Goal: Communication & Community: Participate in discussion

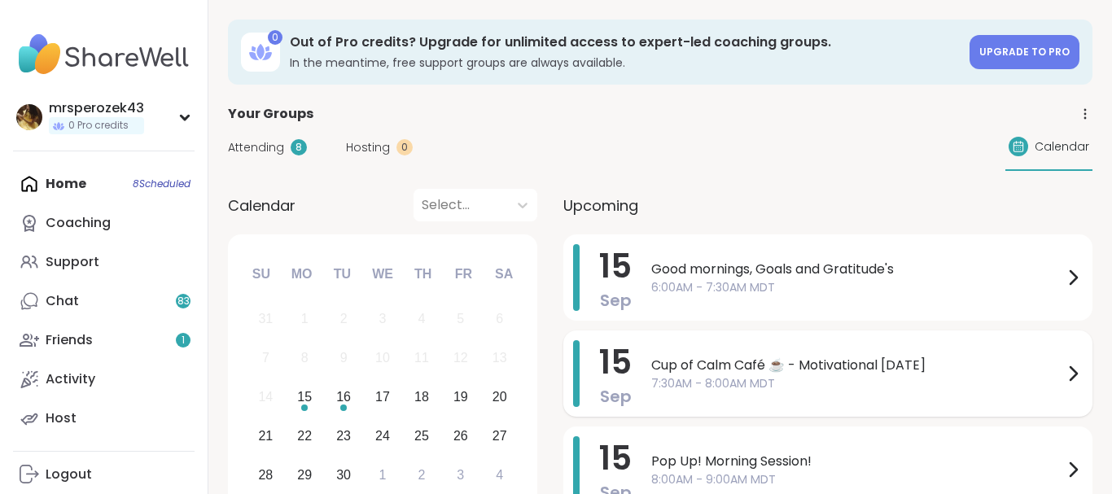
click at [708, 370] on span "Cup of Calm Café ☕️ - Motivational [DATE]" at bounding box center [857, 366] width 412 height 20
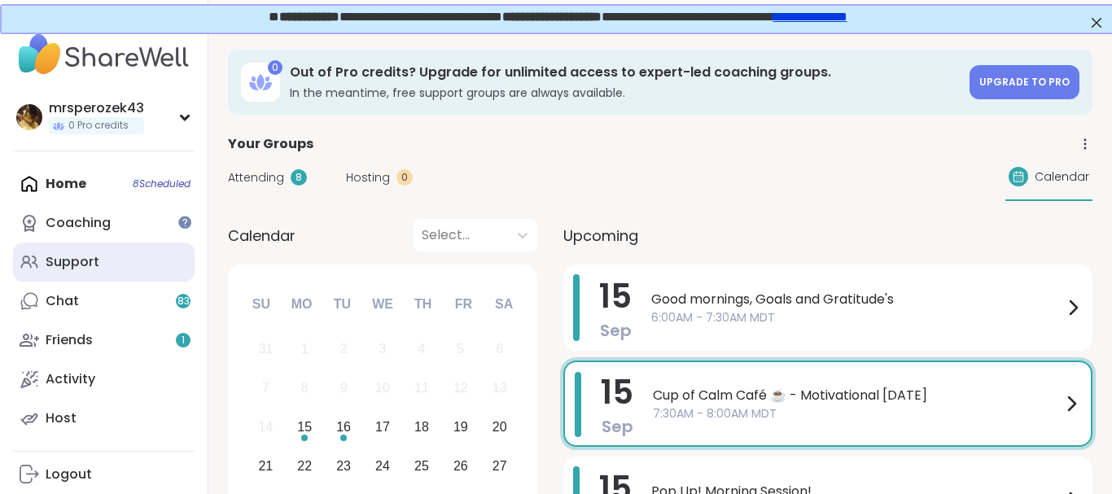
click at [82, 261] on div "Support" at bounding box center [73, 262] width 54 height 18
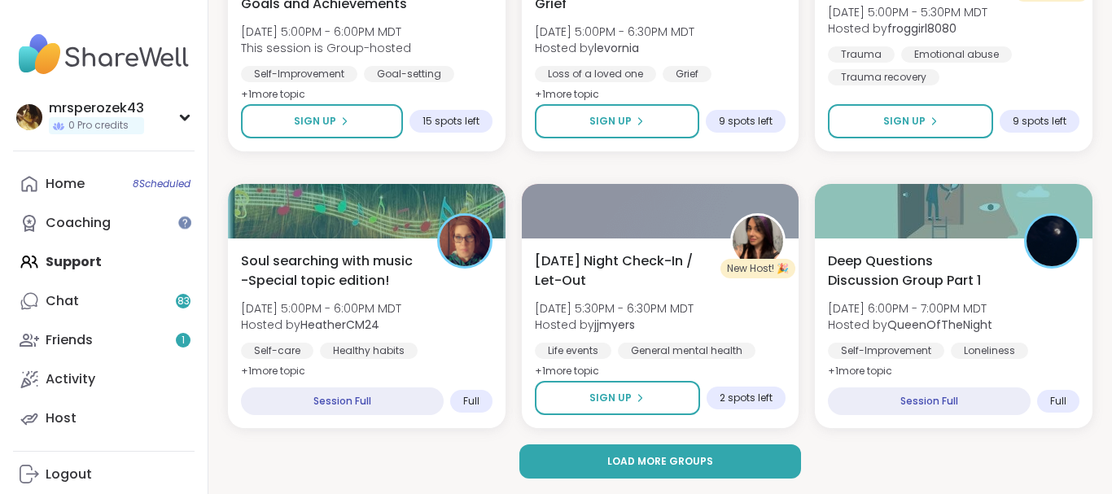
scroll to position [3122, 0]
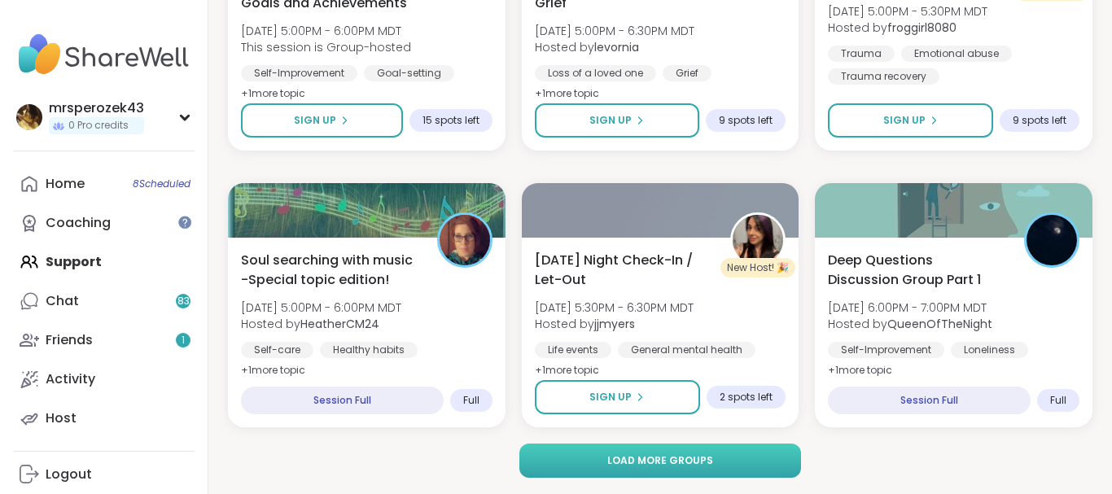
drag, startPoint x: 757, startPoint y: 447, endPoint x: 750, endPoint y: 461, distance: 15.7
click at [750, 461] on button "Load more groups" at bounding box center [660, 461] width 282 height 34
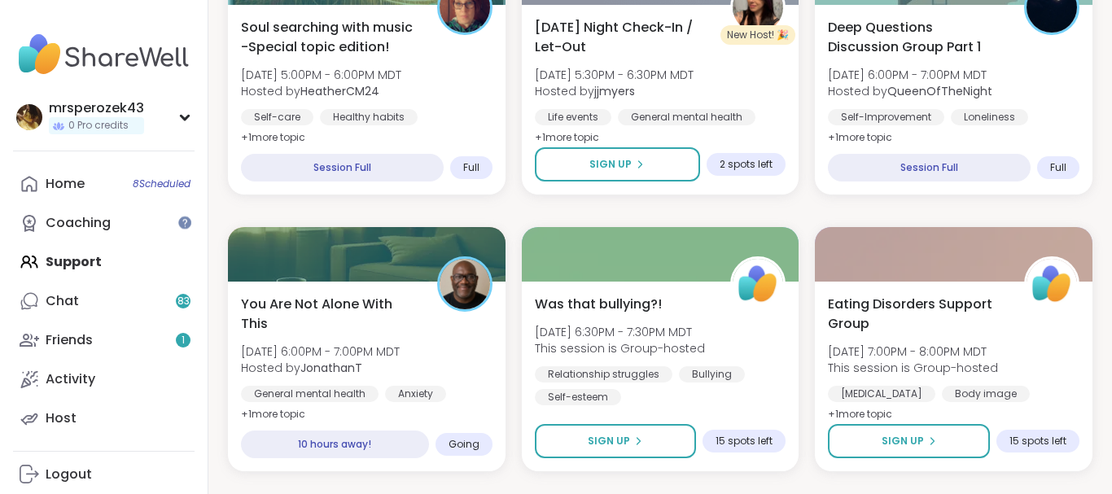
scroll to position [3336, 0]
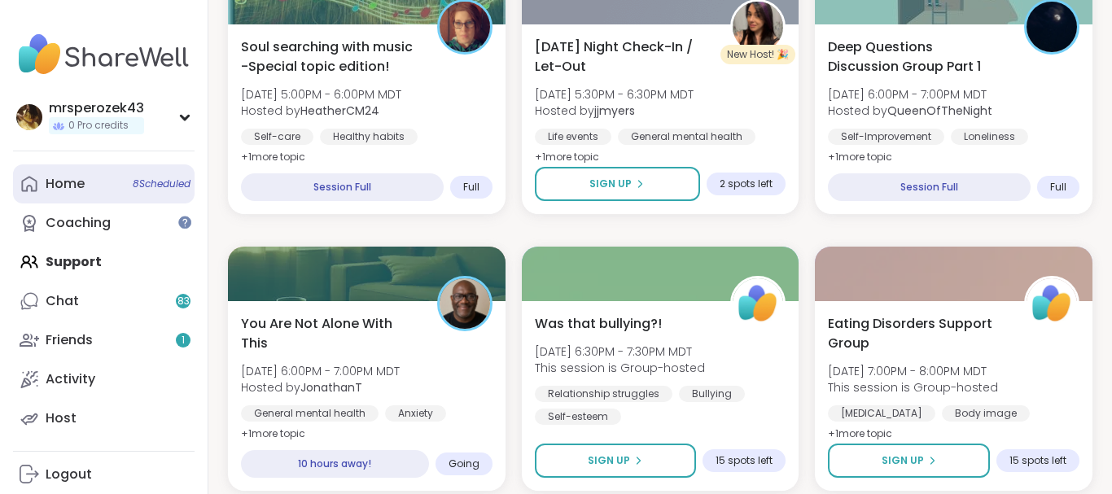
click at [133, 186] on span "8 Scheduled" at bounding box center [162, 183] width 58 height 13
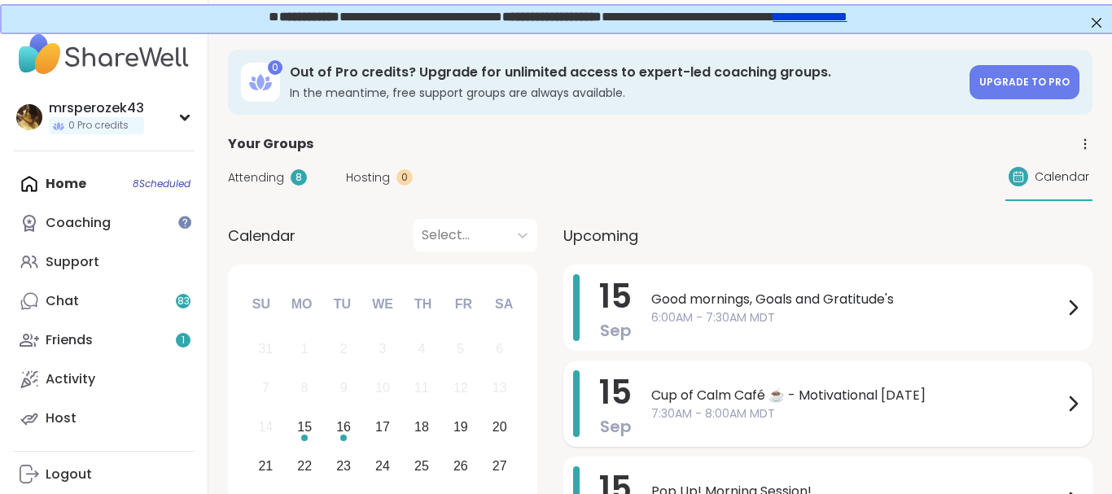
click at [786, 395] on span "Cup of Calm Café ☕️ - Motivational [DATE]" at bounding box center [857, 396] width 412 height 20
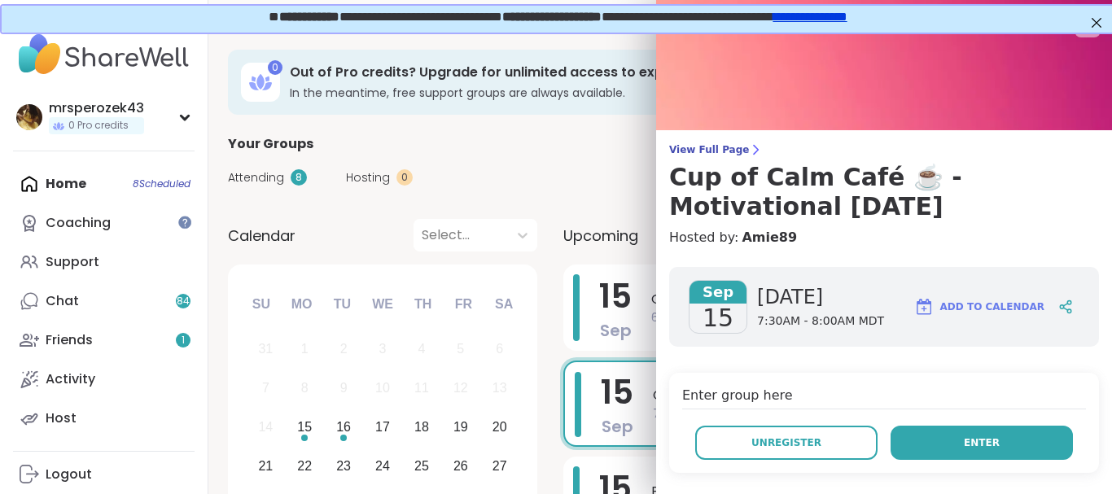
click at [967, 438] on button "Enter" at bounding box center [982, 443] width 182 height 34
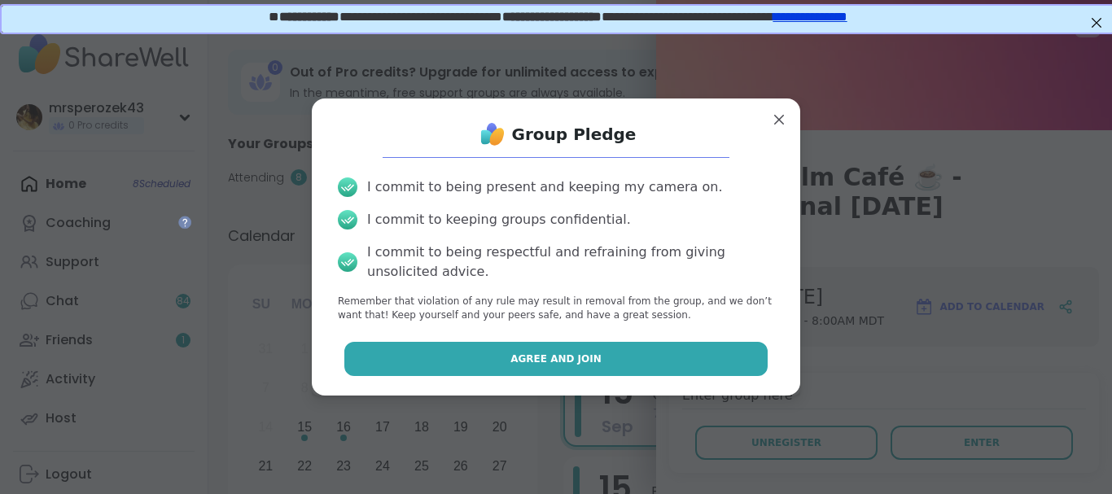
click at [655, 358] on button "Agree and Join" at bounding box center [556, 359] width 424 height 34
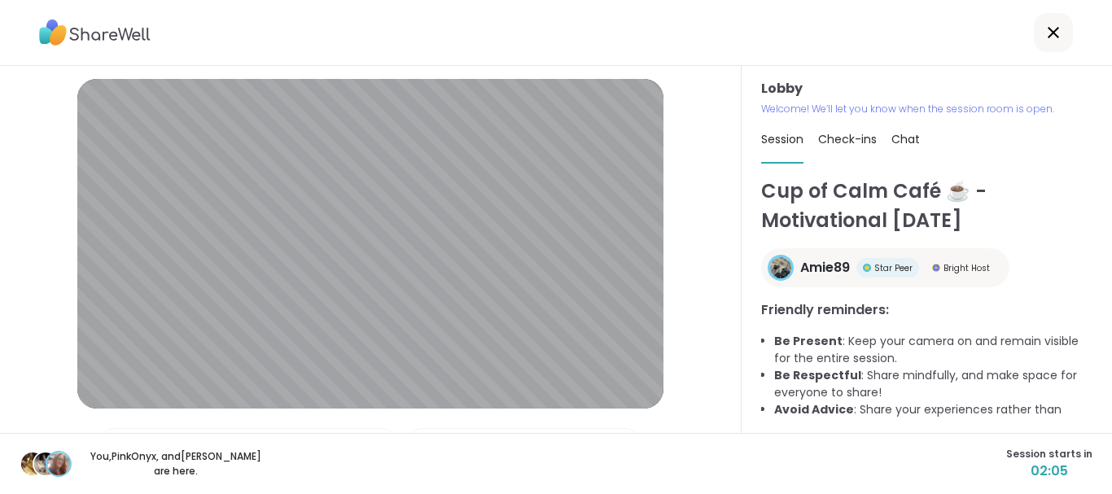
click at [948, 22] on div at bounding box center [556, 33] width 1112 height 66
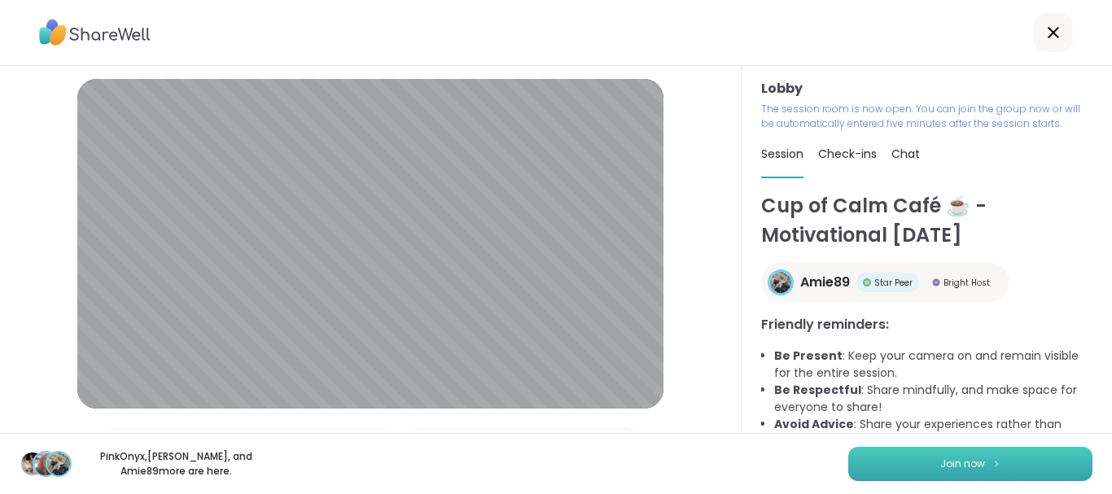
click at [887, 466] on button "Join now" at bounding box center [970, 464] width 244 height 34
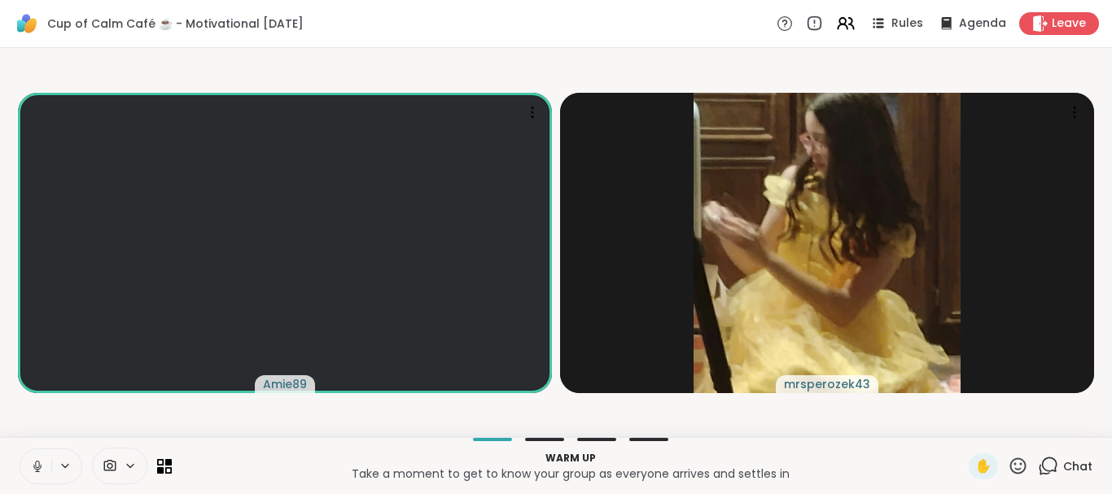
click at [31, 462] on icon at bounding box center [37, 466] width 15 height 15
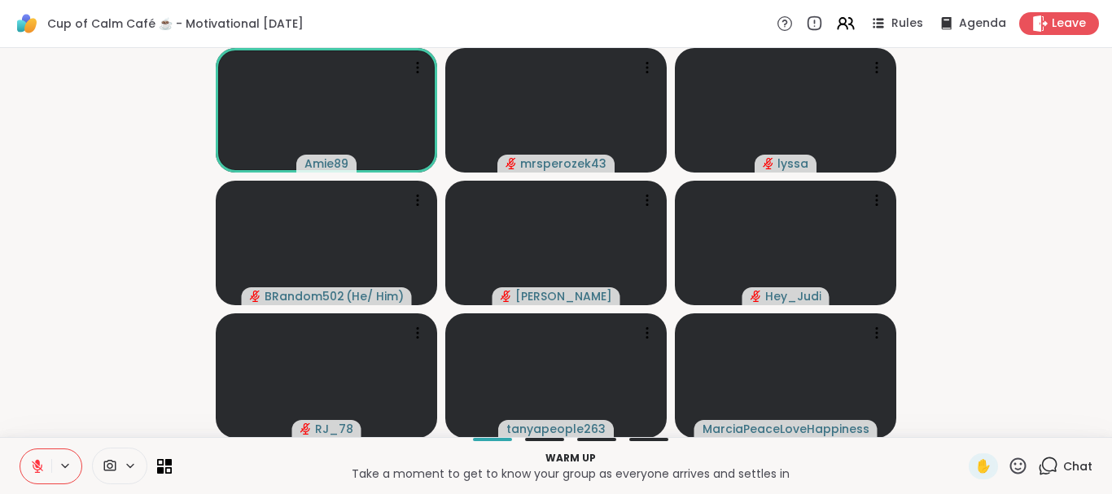
click at [1049, 465] on icon at bounding box center [1048, 466] width 20 height 20
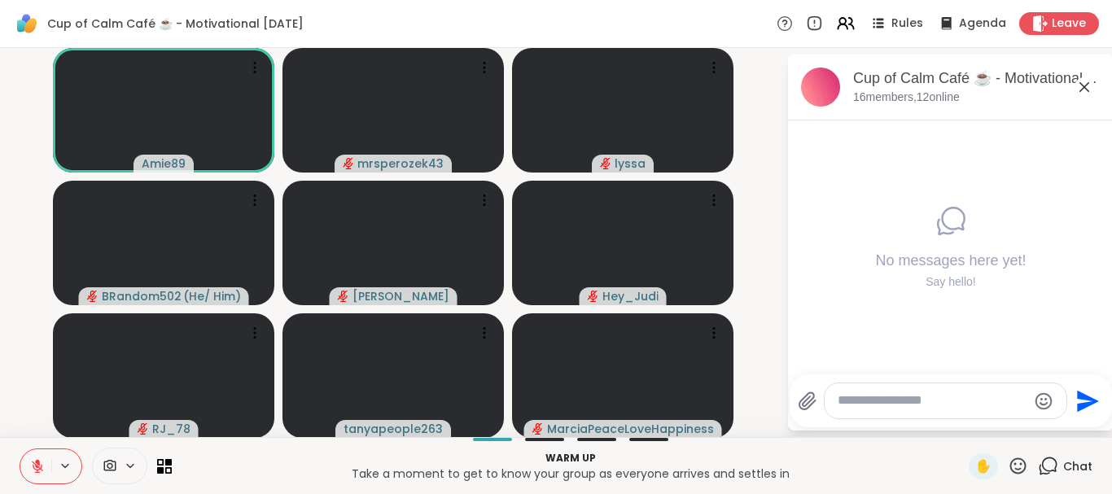
click at [898, 400] on textarea "Type your message" at bounding box center [933, 400] width 190 height 17
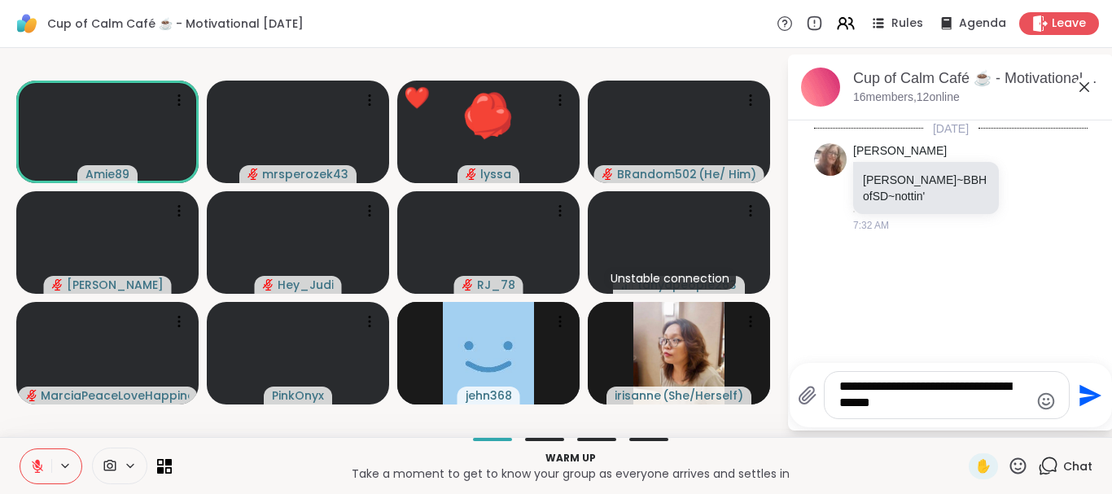
type textarea "**********"
click at [1083, 388] on icon "Send" at bounding box center [1091, 395] width 22 height 22
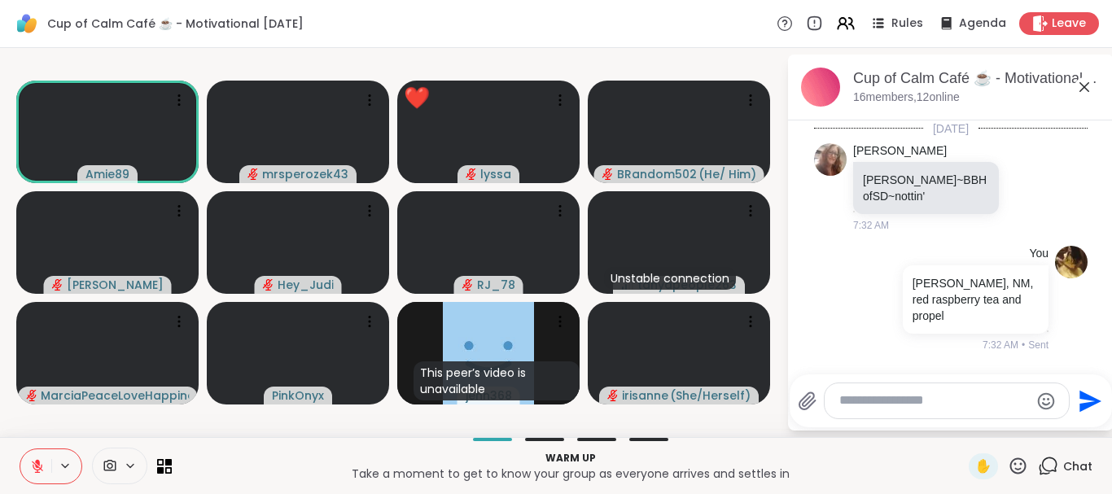
click at [1019, 463] on icon at bounding box center [1018, 466] width 20 height 20
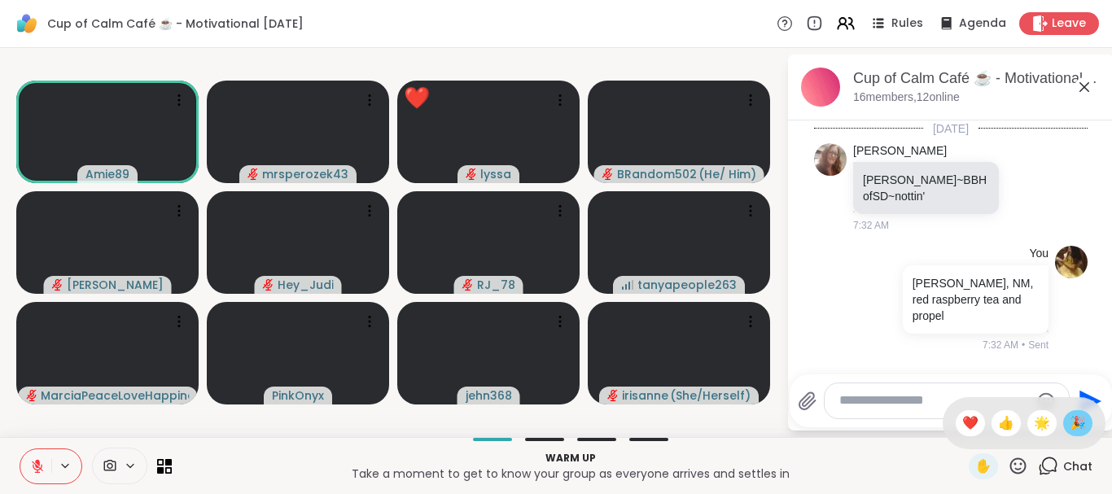
click at [1076, 422] on span "🎉" at bounding box center [1078, 424] width 16 height 20
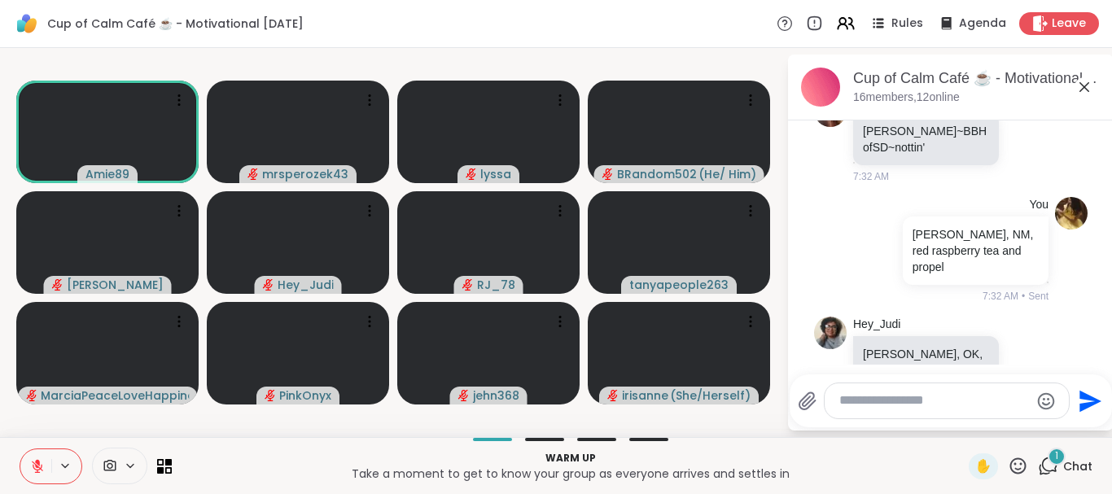
scroll to position [151, 0]
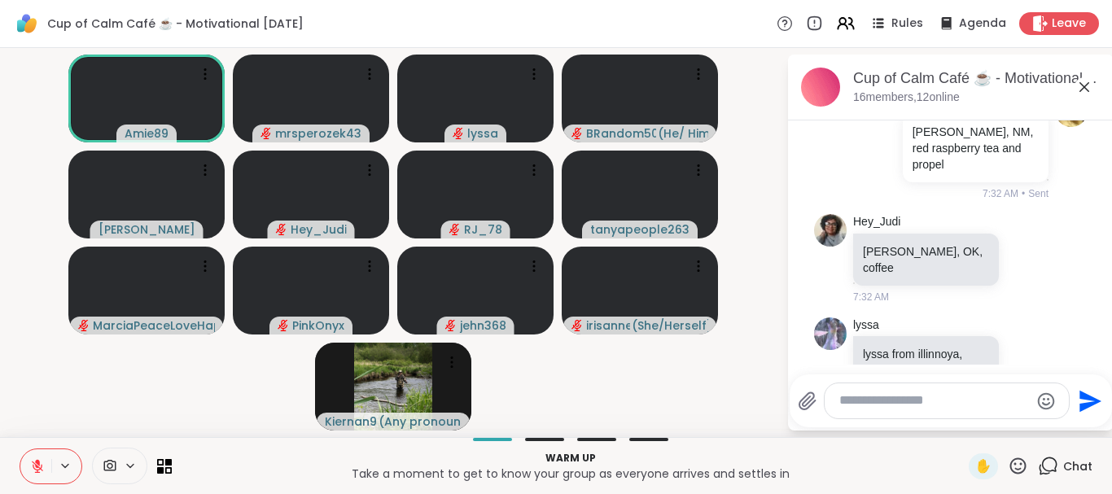
click at [1084, 87] on icon at bounding box center [1085, 87] width 10 height 10
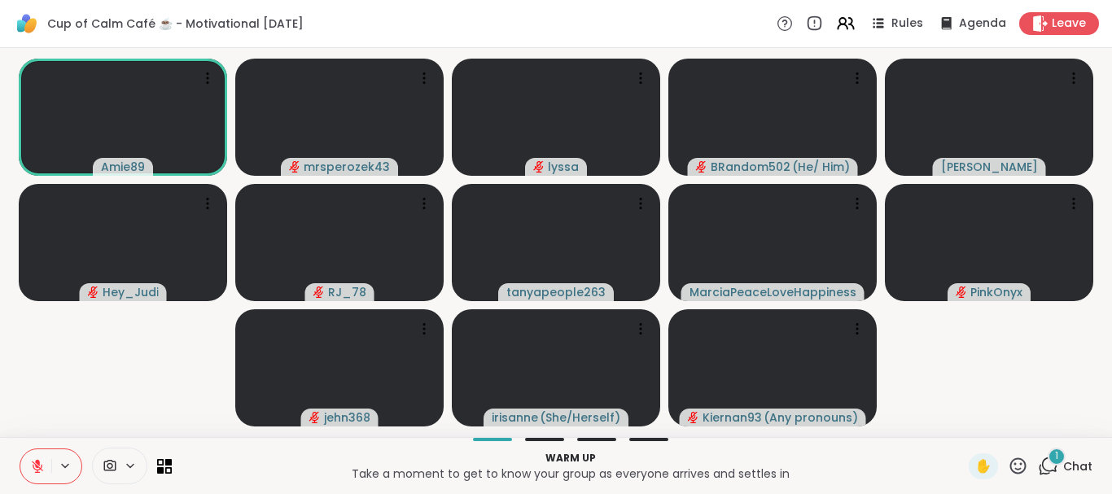
click at [37, 462] on icon at bounding box center [37, 462] width 5 height 7
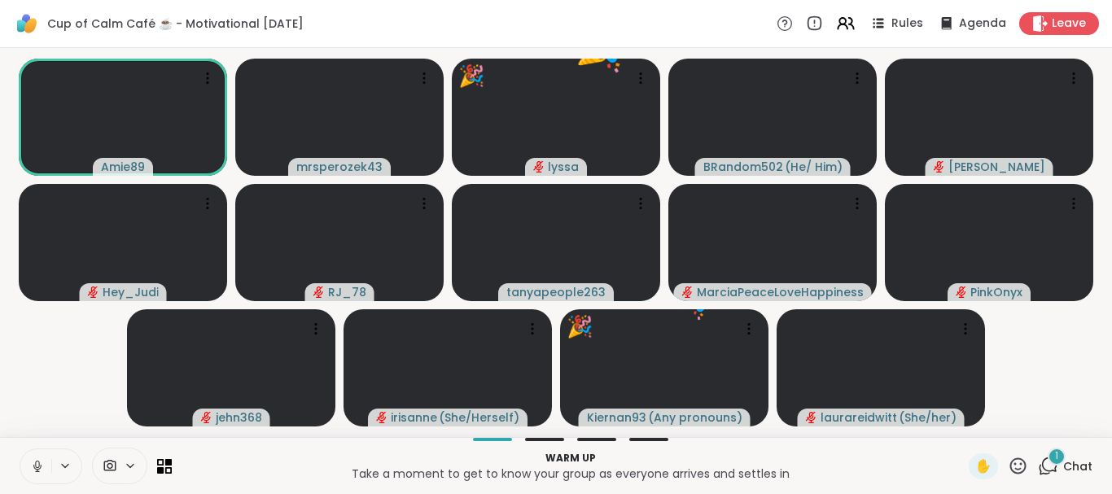
click at [33, 459] on icon at bounding box center [37, 466] width 15 height 15
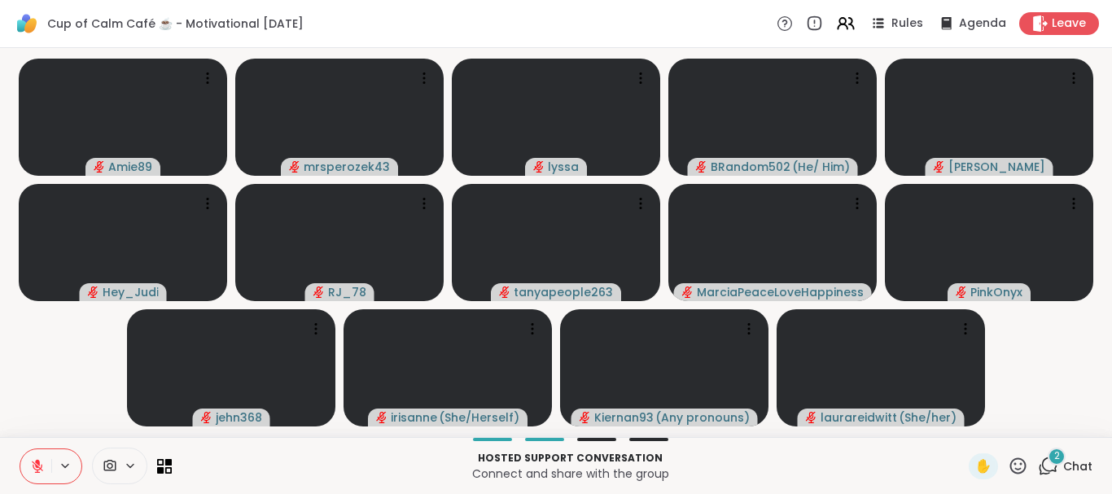
click at [33, 462] on icon at bounding box center [37, 466] width 11 height 11
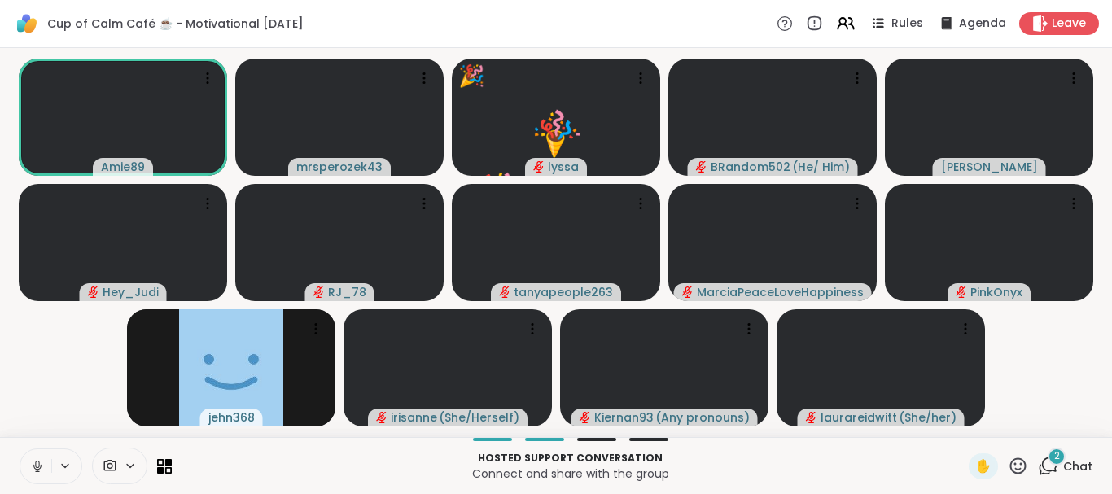
click at [33, 465] on icon at bounding box center [37, 466] width 15 height 15
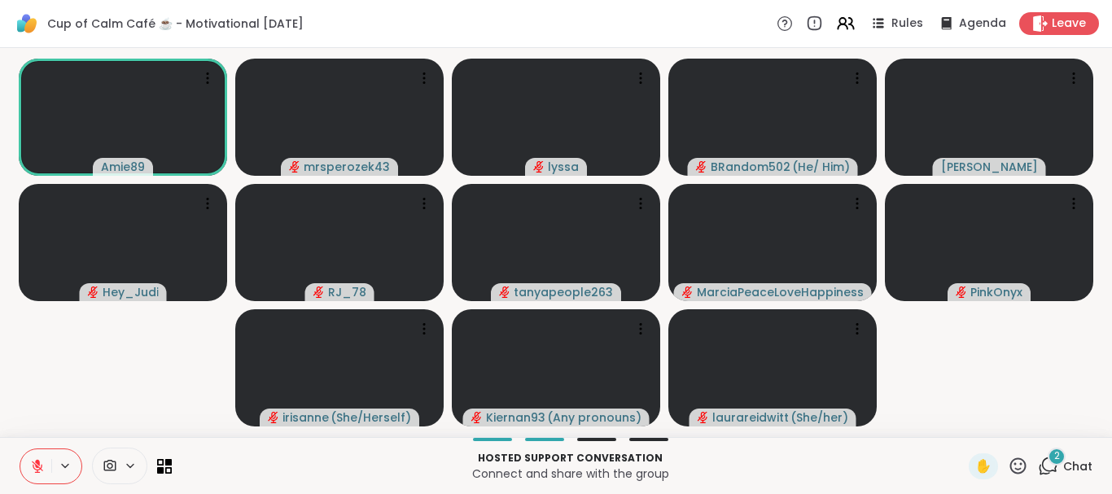
click at [33, 465] on icon at bounding box center [37, 466] width 11 height 11
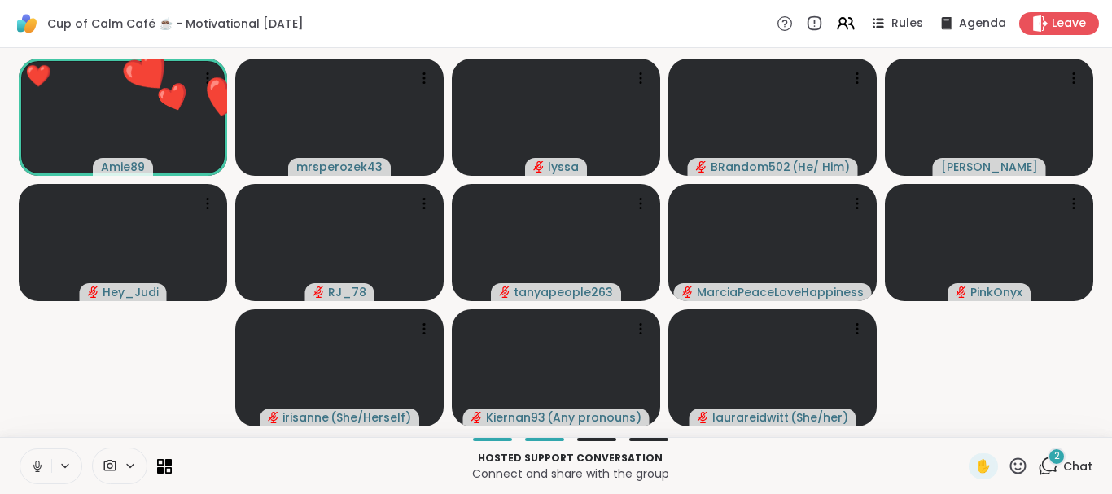
click at [33, 465] on icon at bounding box center [37, 466] width 15 height 15
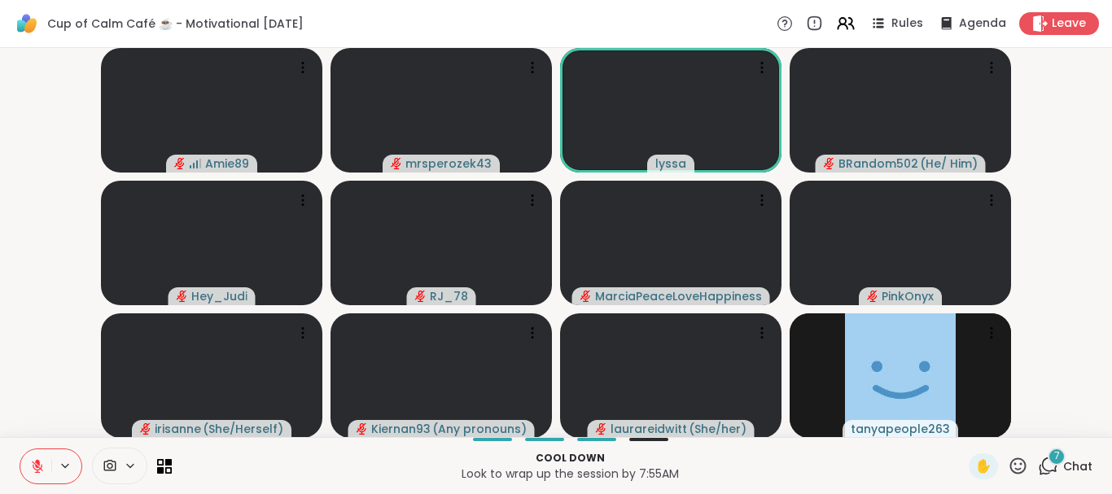
click at [1050, 456] on div "7" at bounding box center [1057, 457] width 18 height 18
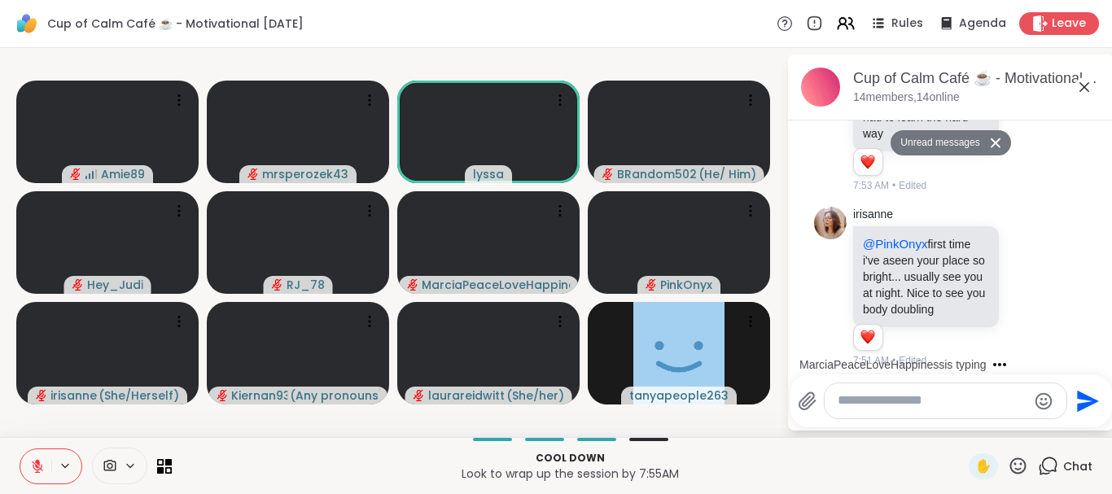
scroll to position [1135, 0]
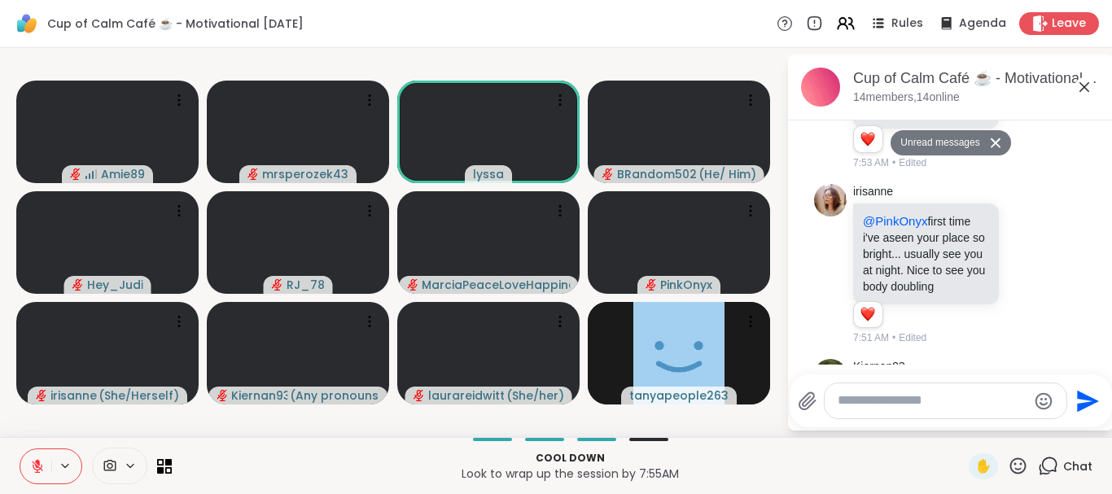
click at [1085, 89] on icon at bounding box center [1085, 87] width 20 height 20
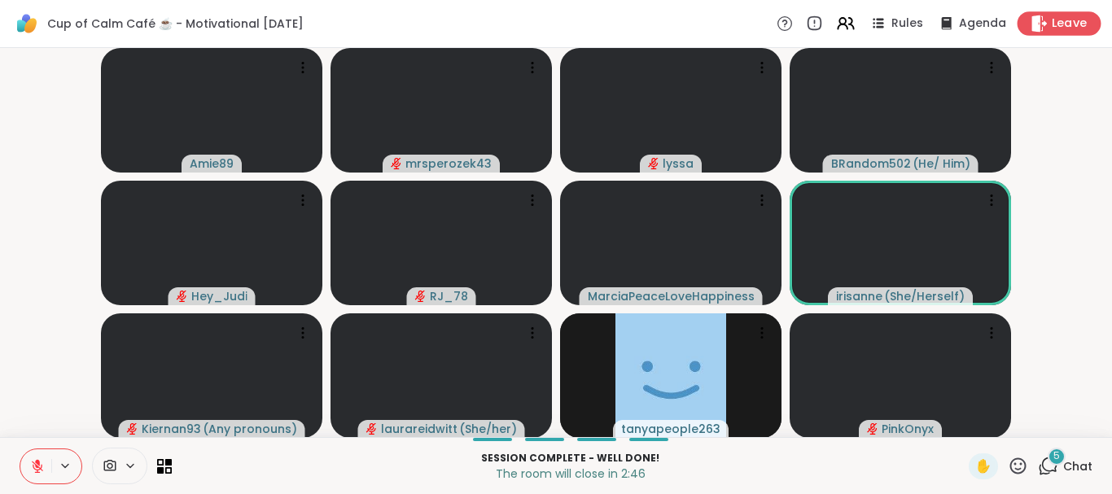
click at [1050, 17] on div "Leave" at bounding box center [1060, 23] width 84 height 24
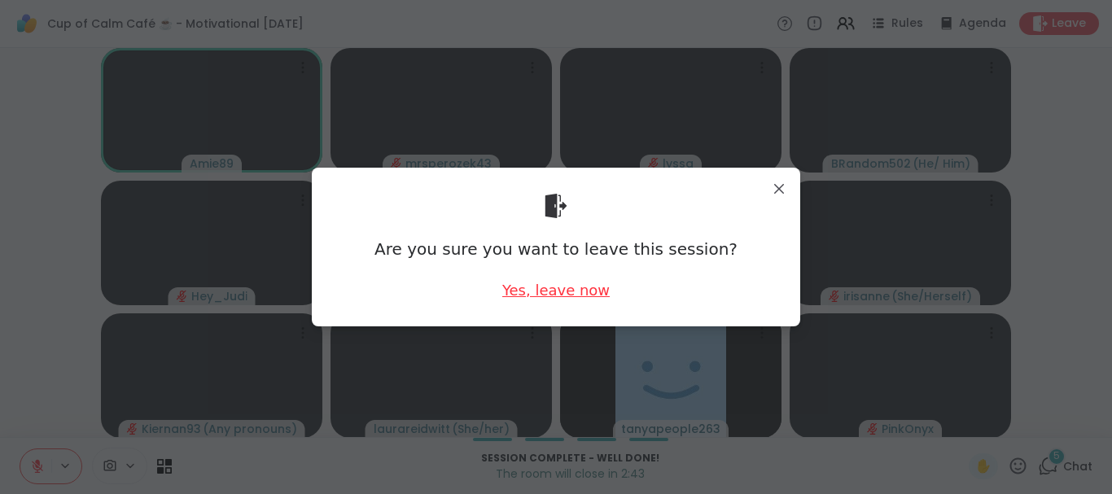
click at [581, 290] on div "Yes, leave now" at bounding box center [555, 290] width 107 height 20
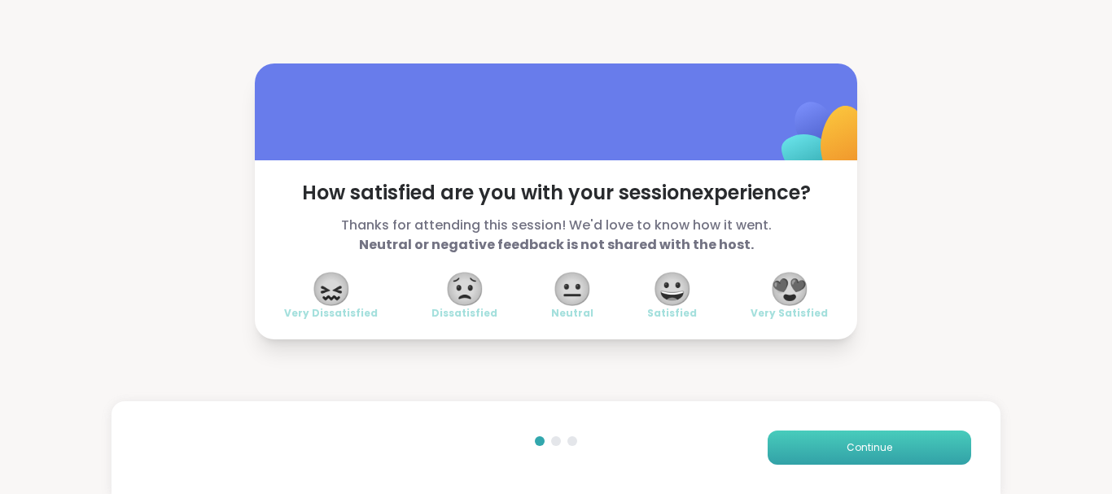
click at [800, 440] on button "Continue" at bounding box center [870, 448] width 204 height 34
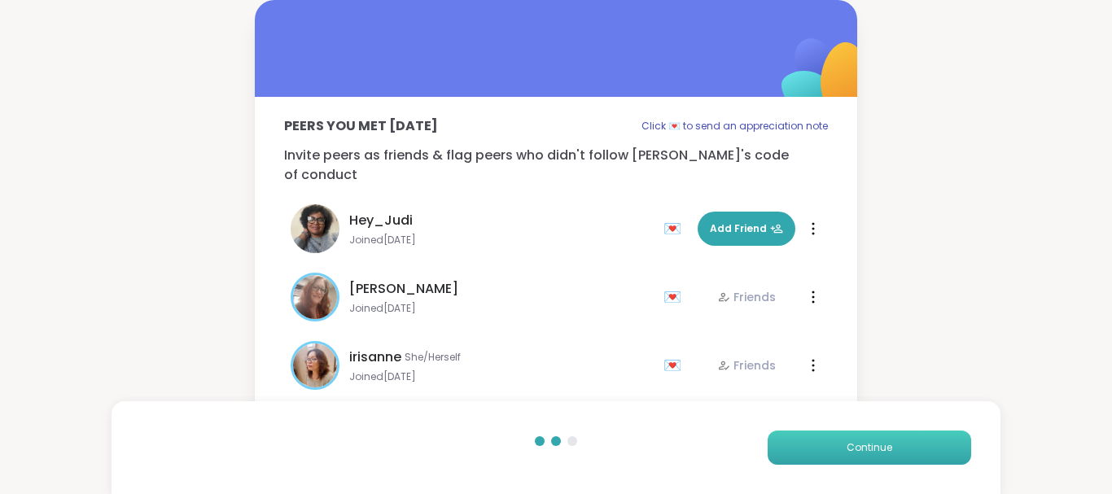
click at [800, 440] on button "Continue" at bounding box center [870, 448] width 204 height 34
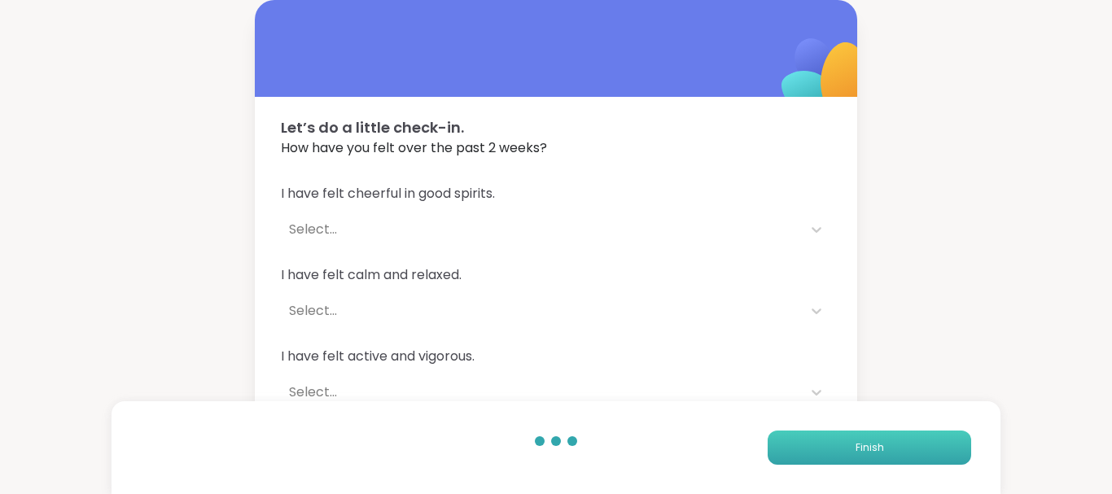
click at [800, 440] on button "Finish" at bounding box center [870, 448] width 204 height 34
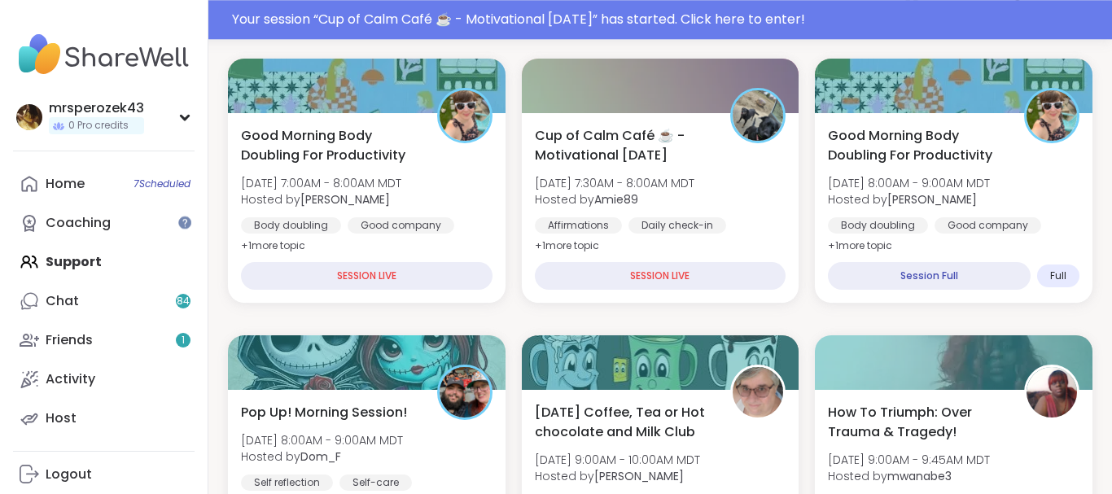
scroll to position [253, 0]
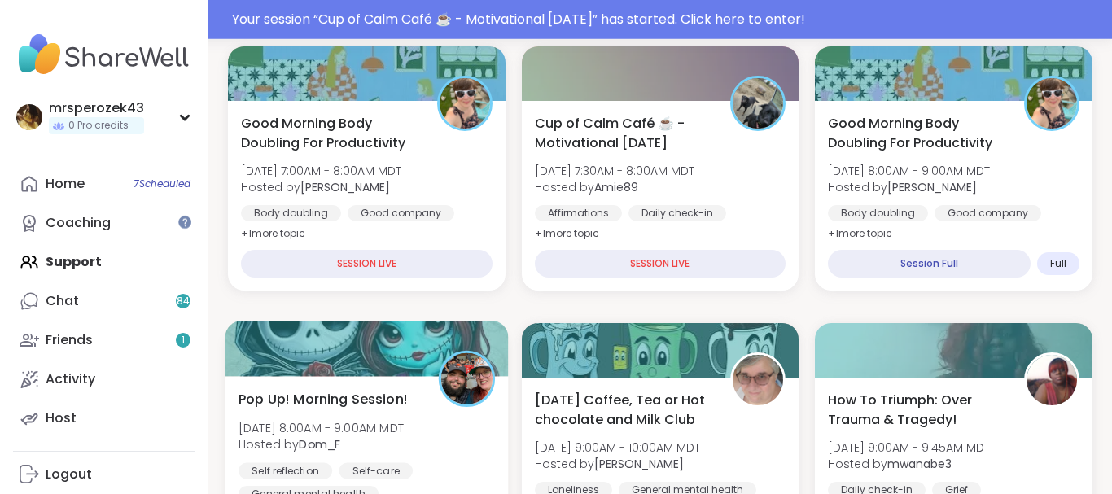
click at [354, 393] on span "Pop Up! Morning Session!" at bounding box center [323, 399] width 169 height 20
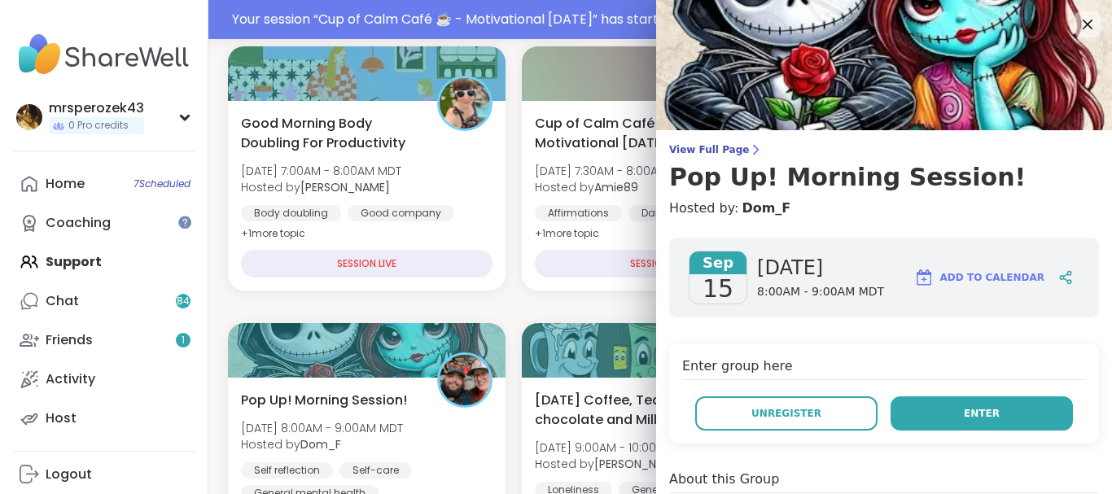
click at [914, 410] on button "Enter" at bounding box center [982, 414] width 182 height 34
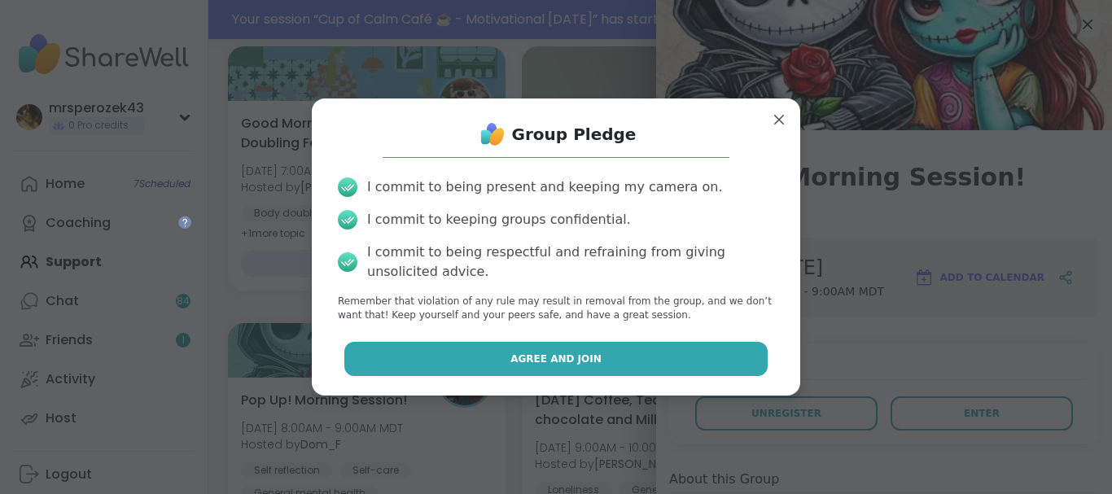
click at [618, 349] on button "Agree and Join" at bounding box center [556, 359] width 424 height 34
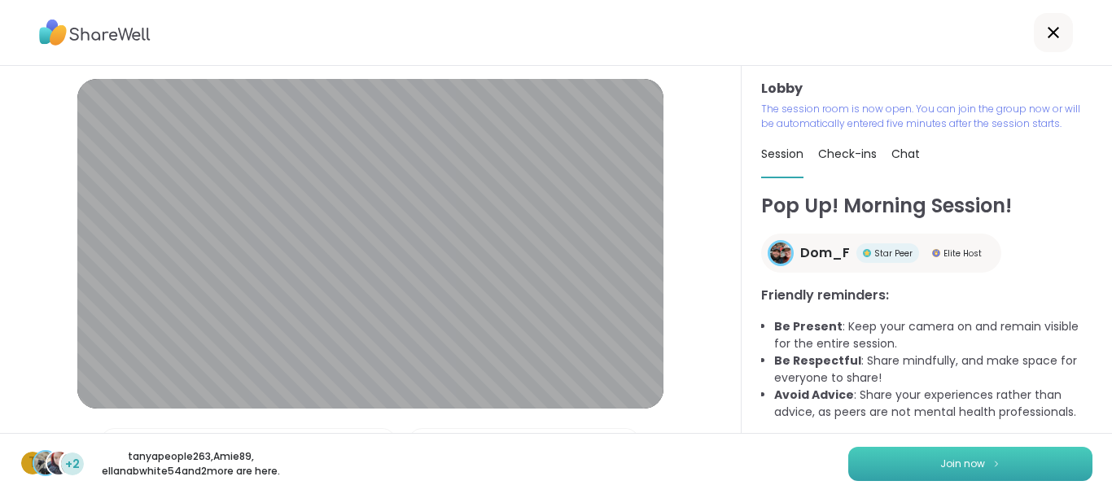
click at [886, 456] on button "Join now" at bounding box center [970, 464] width 244 height 34
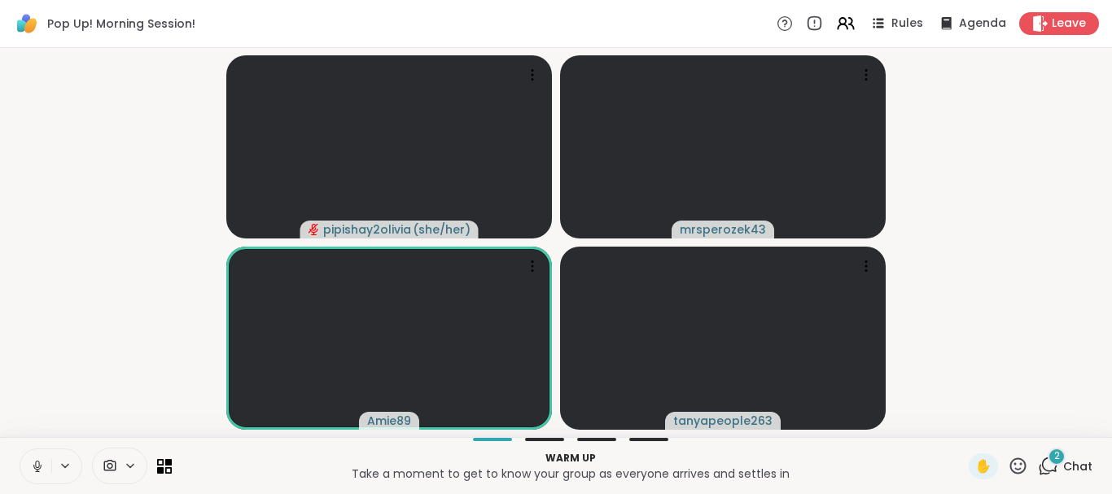
click at [34, 458] on button at bounding box center [35, 466] width 31 height 34
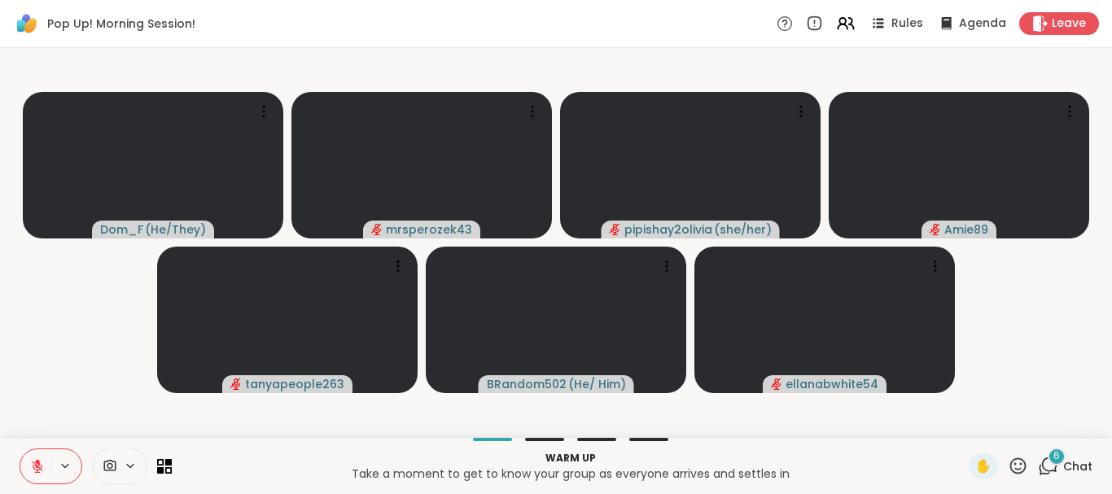
click at [37, 464] on icon at bounding box center [37, 462] width 5 height 7
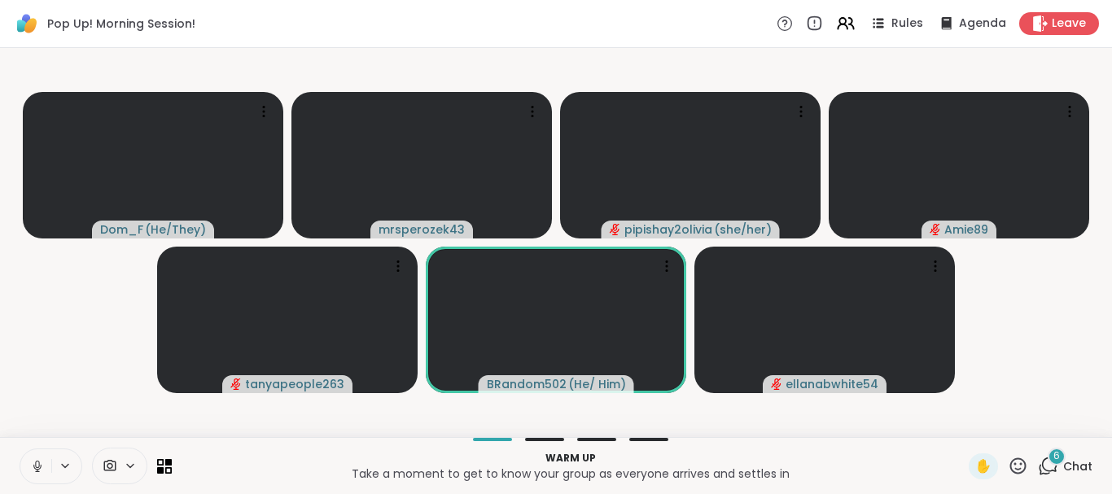
click at [31, 459] on icon at bounding box center [37, 466] width 15 height 15
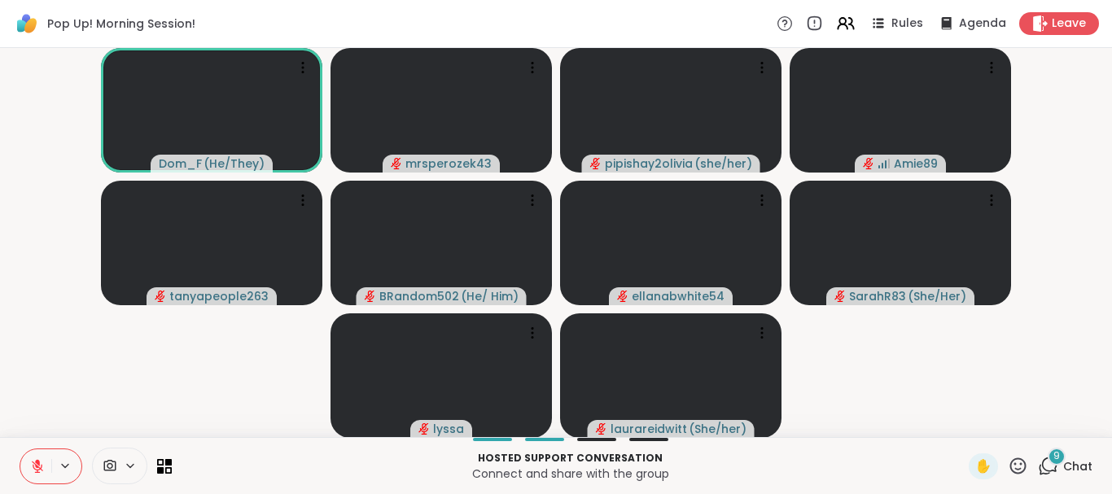
click at [1053, 454] on div "9" at bounding box center [1057, 457] width 18 height 18
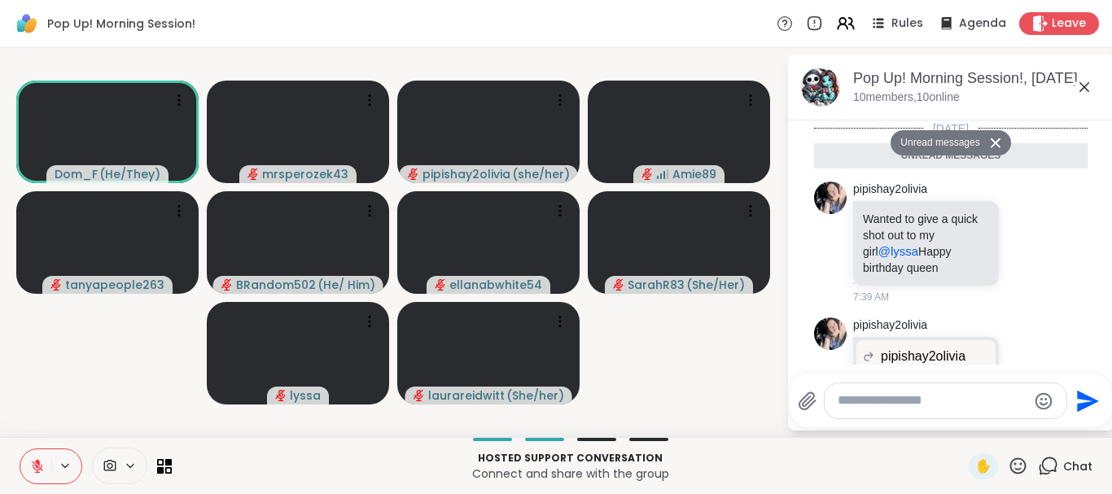
scroll to position [1446, 0]
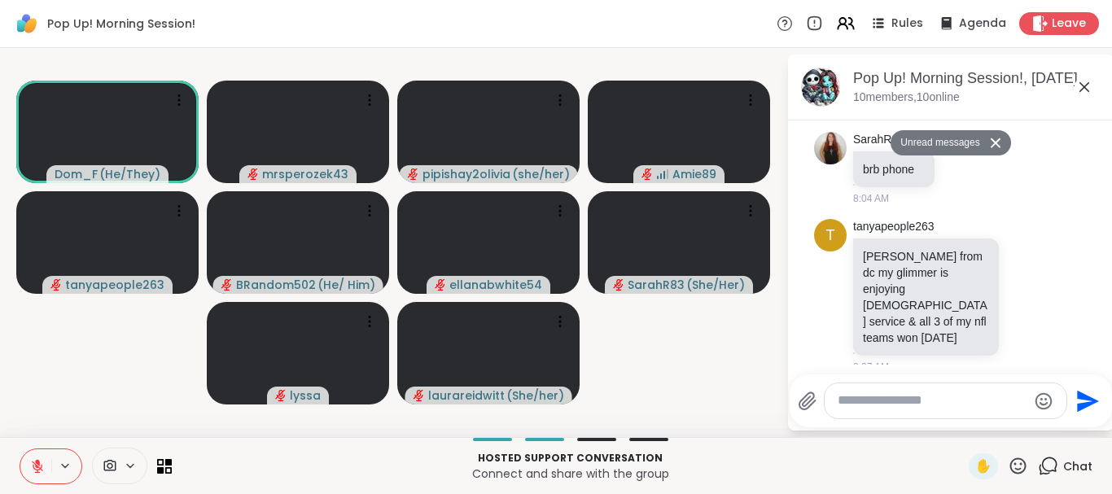
click at [1083, 87] on icon at bounding box center [1085, 87] width 20 height 20
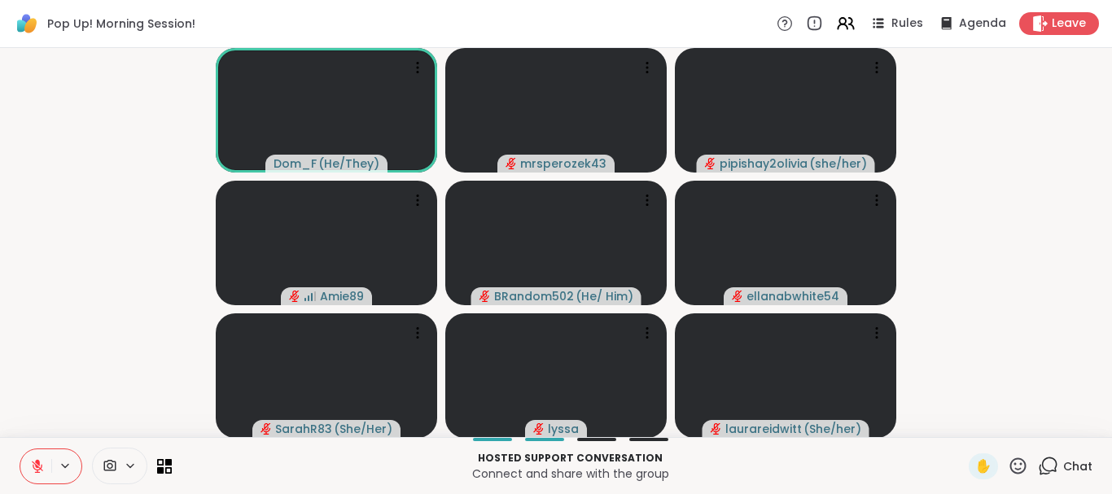
click at [32, 458] on button at bounding box center [35, 466] width 31 height 34
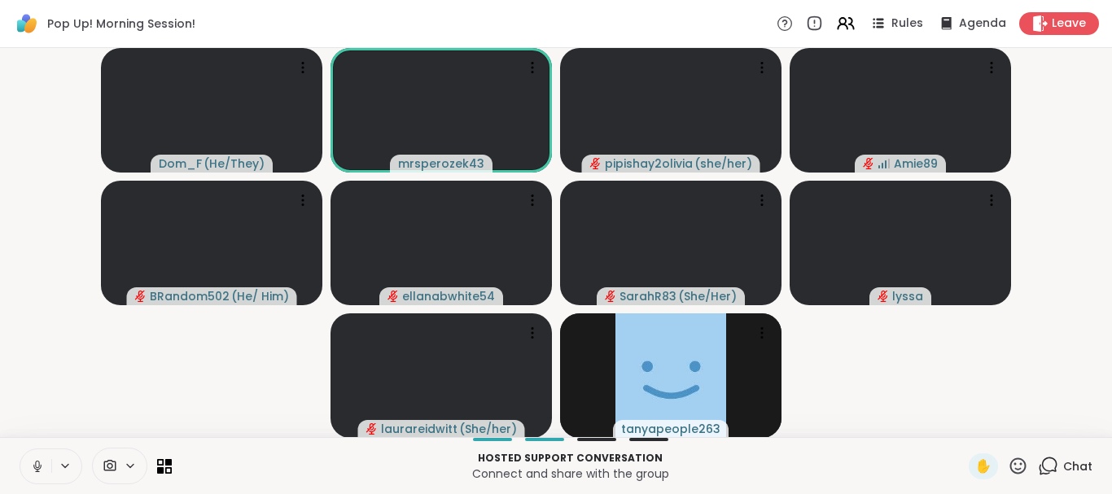
click at [30, 463] on icon at bounding box center [37, 466] width 15 height 15
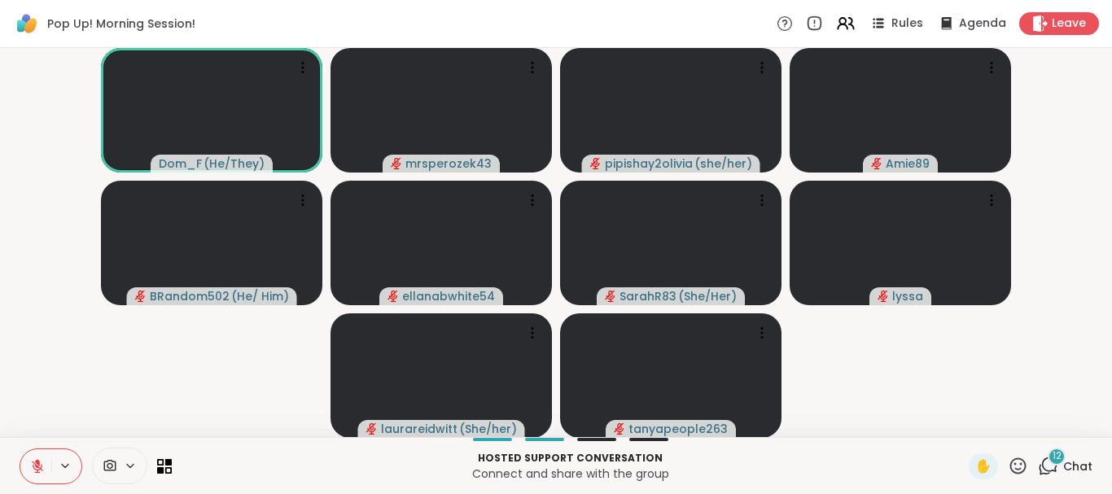
click at [33, 459] on icon at bounding box center [37, 466] width 15 height 15
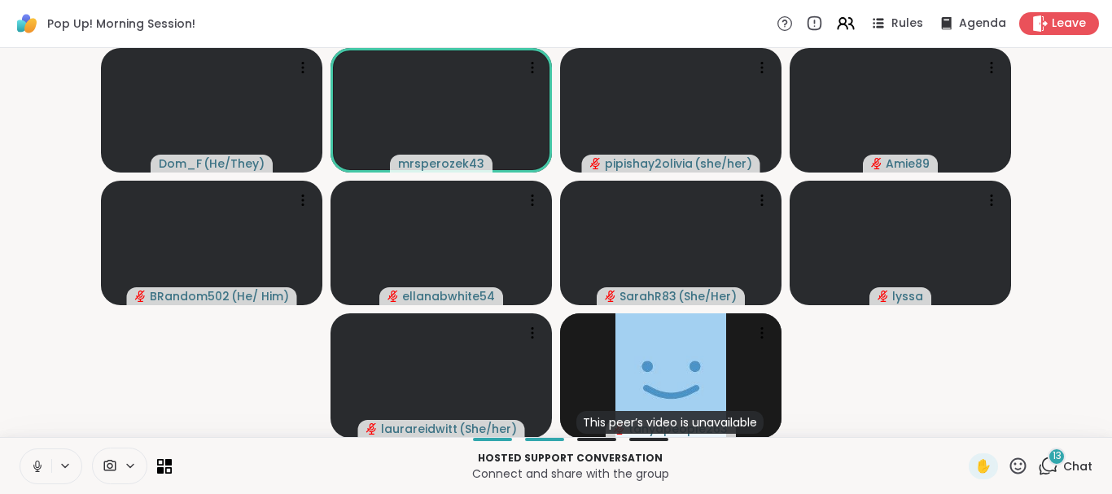
click at [33, 465] on icon at bounding box center [37, 466] width 15 height 15
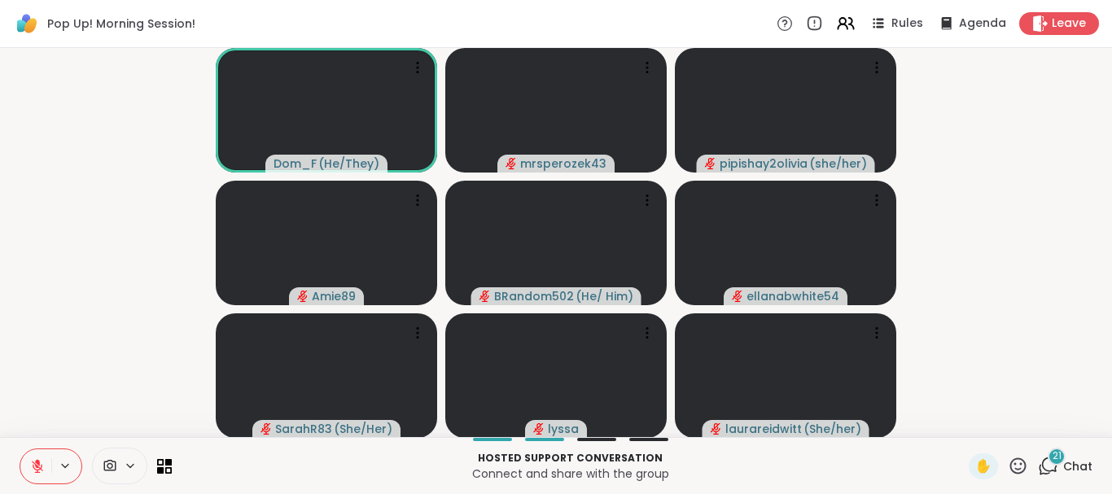
click at [36, 460] on icon at bounding box center [37, 466] width 15 height 15
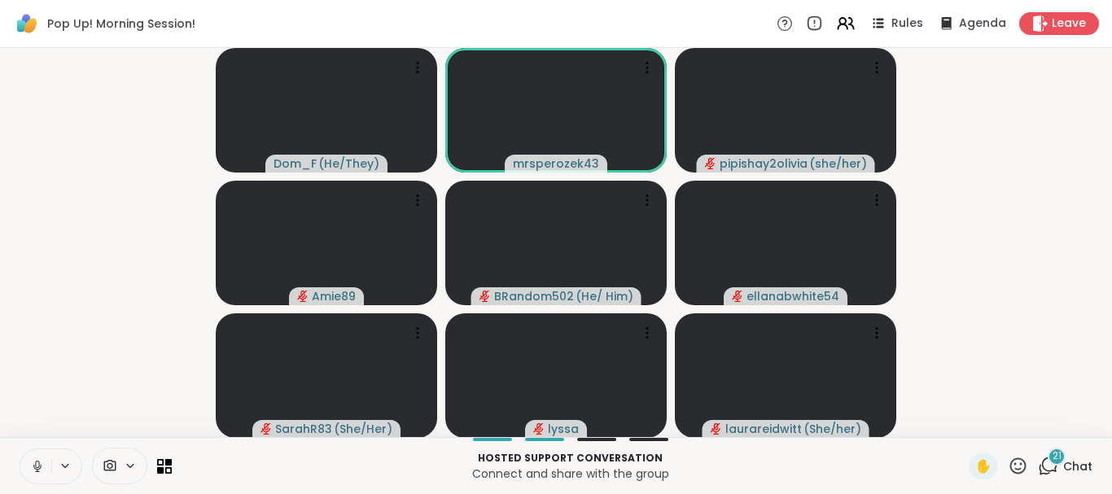
click at [34, 461] on icon at bounding box center [37, 466] width 15 height 15
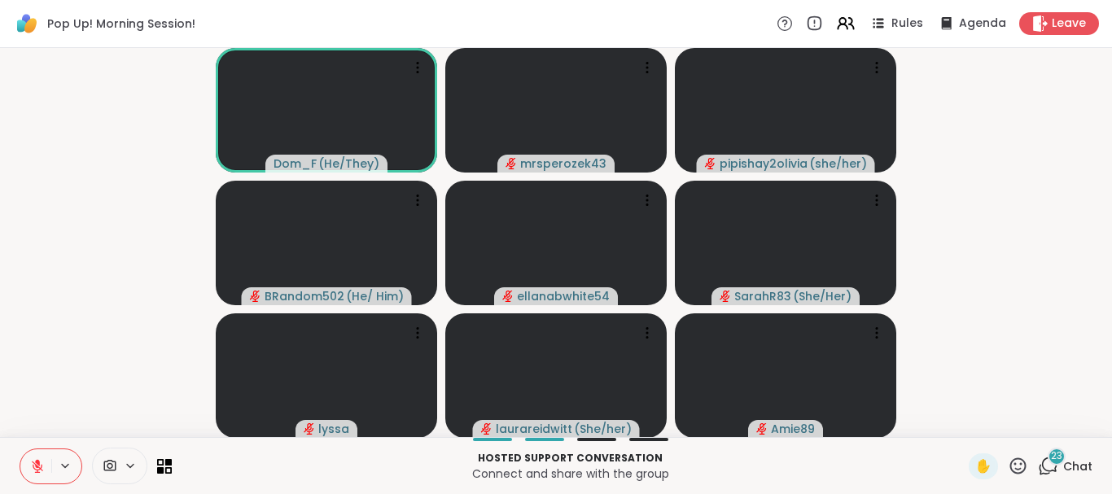
click at [37, 462] on icon at bounding box center [37, 462] width 5 height 7
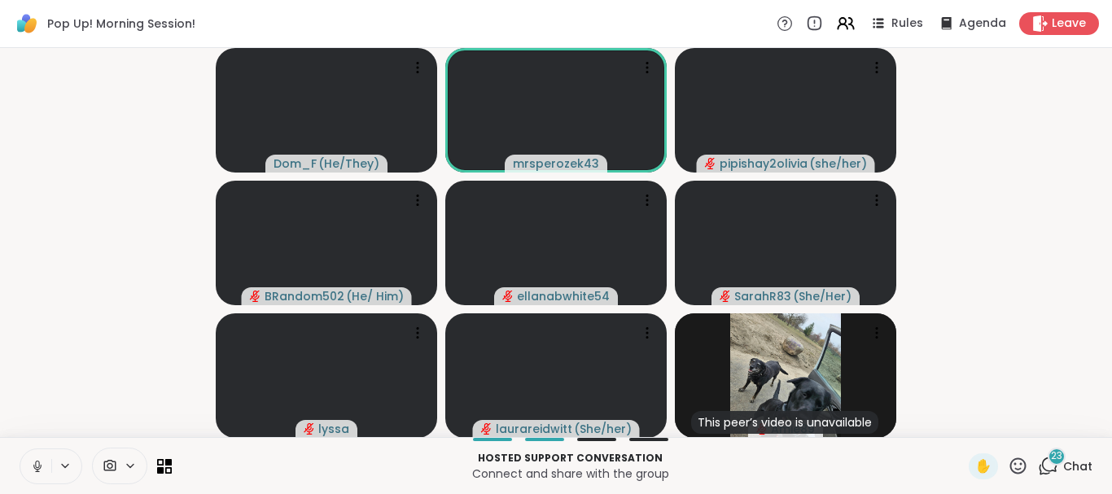
click at [37, 462] on icon at bounding box center [37, 464] width 4 height 7
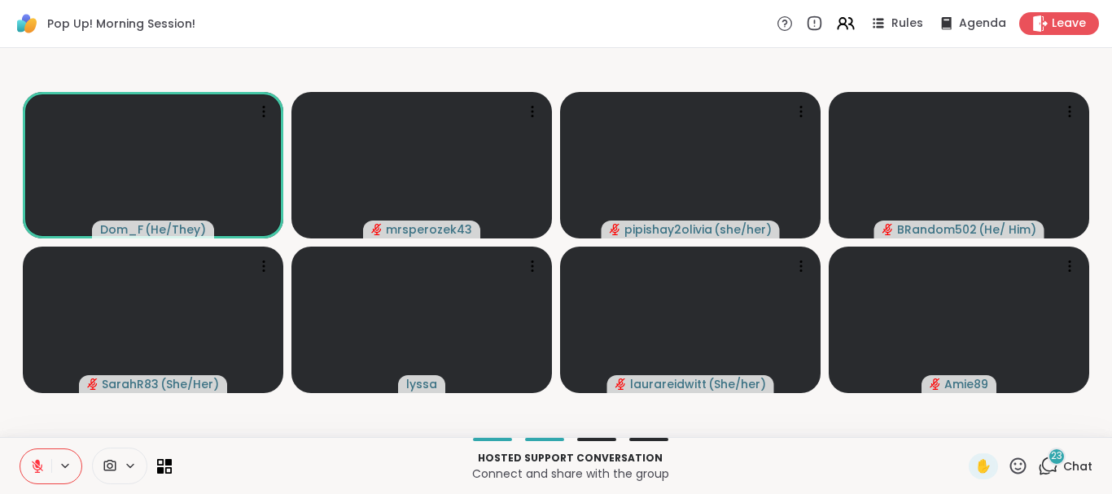
click at [1049, 459] on icon at bounding box center [1048, 466] width 20 height 20
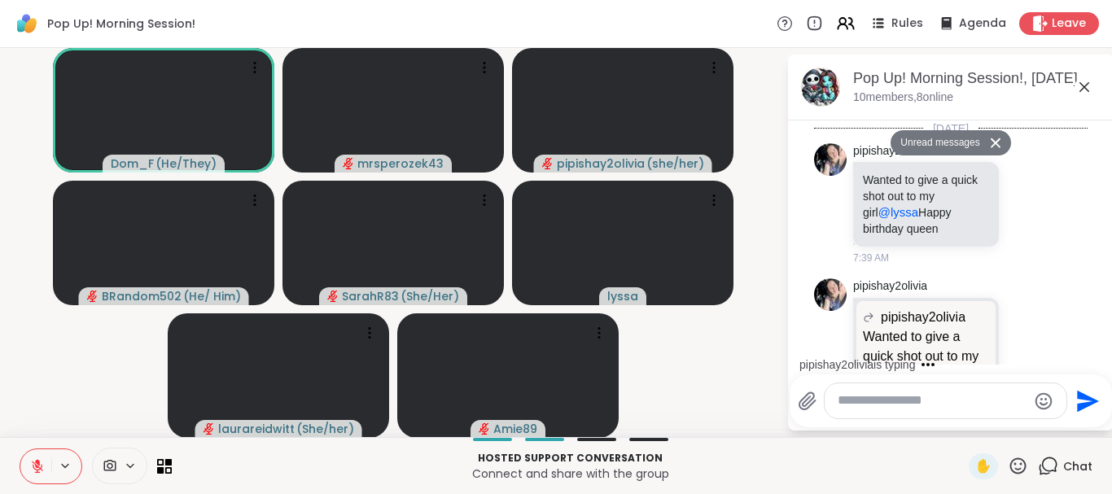
scroll to position [5024, 0]
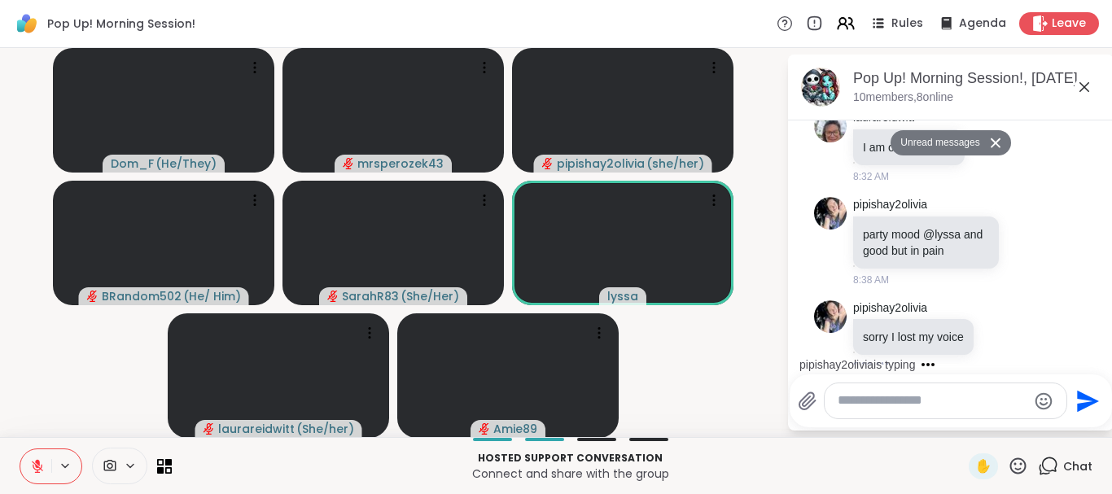
click at [871, 406] on textarea "Type your message" at bounding box center [933, 400] width 190 height 17
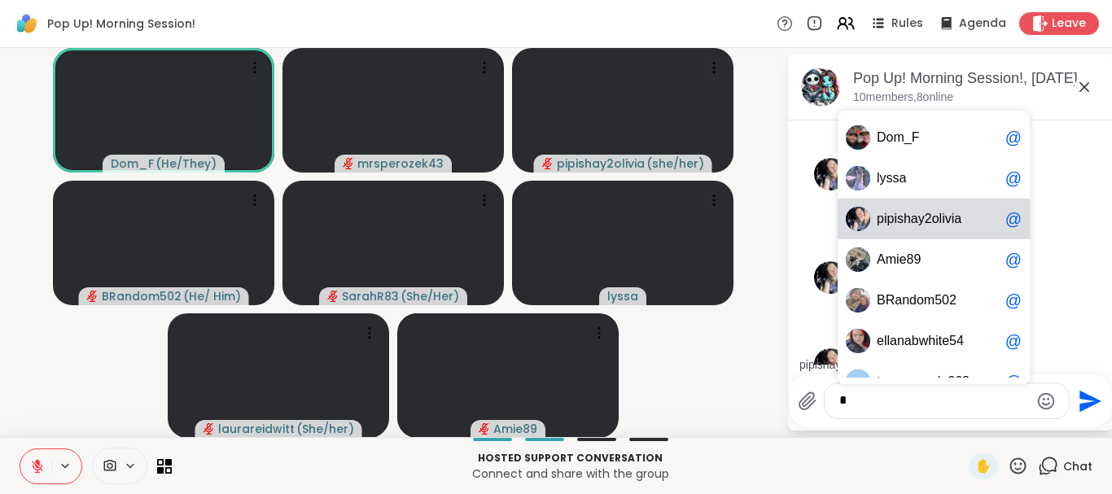
scroll to position [5072, 0]
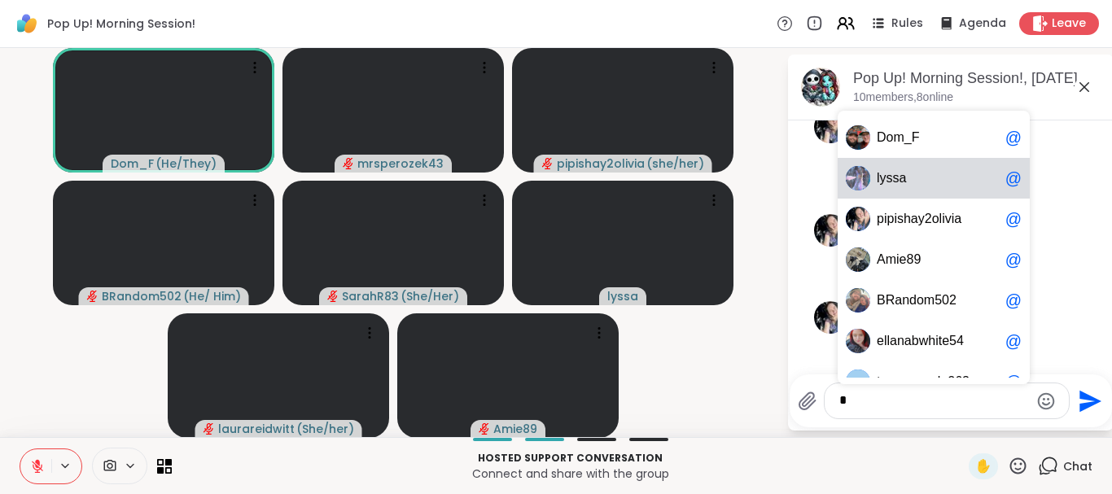
click at [896, 177] on span "s" at bounding box center [896, 178] width 7 height 16
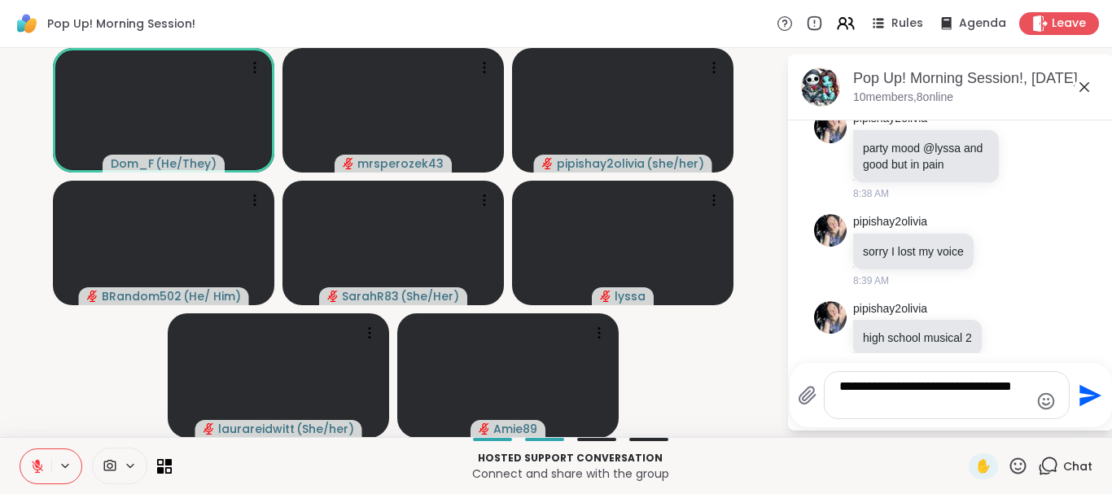
type textarea "**********"
click at [1081, 389] on icon "Send" at bounding box center [1091, 395] width 22 height 22
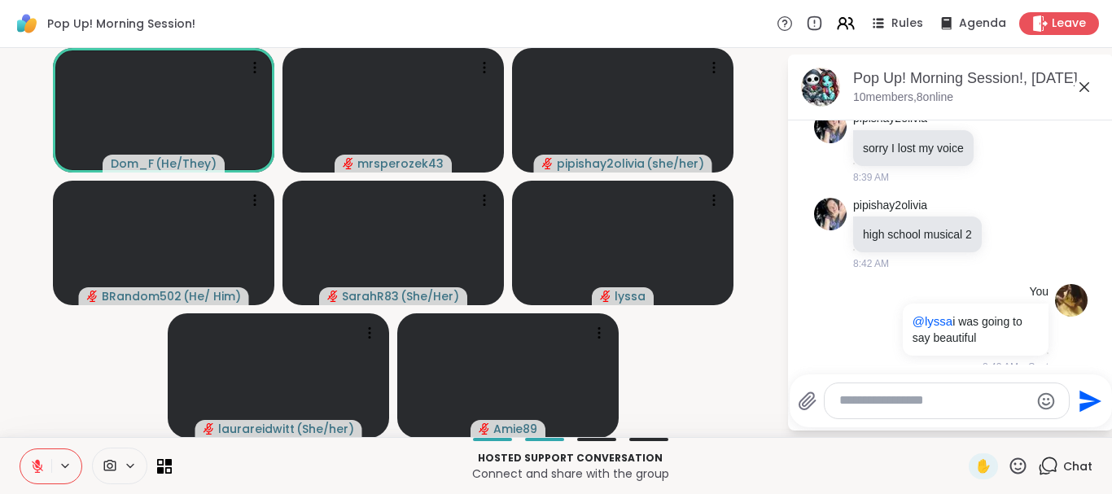
click at [1084, 81] on icon at bounding box center [1085, 87] width 20 height 20
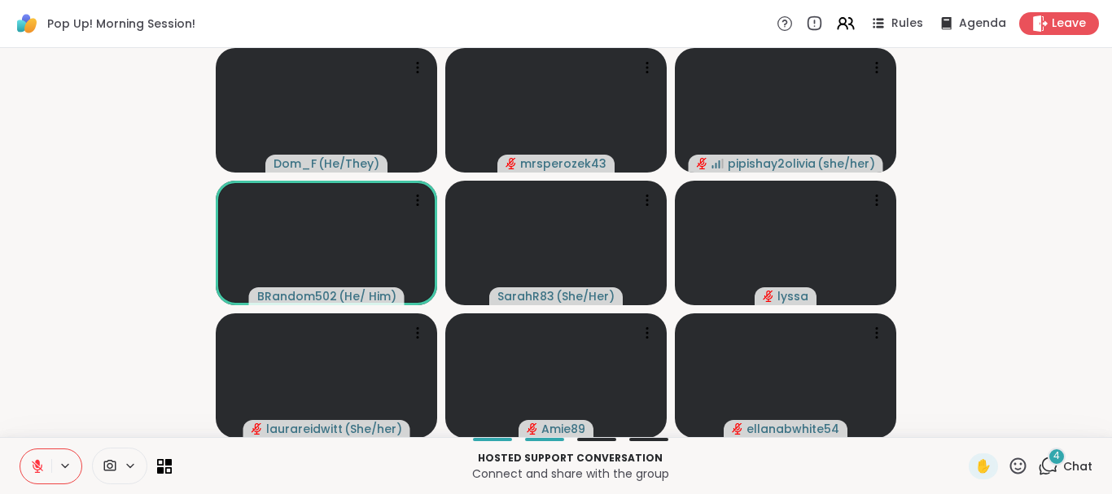
click at [1014, 462] on icon at bounding box center [1018, 466] width 20 height 20
click at [966, 419] on span "❤️" at bounding box center [970, 424] width 16 height 20
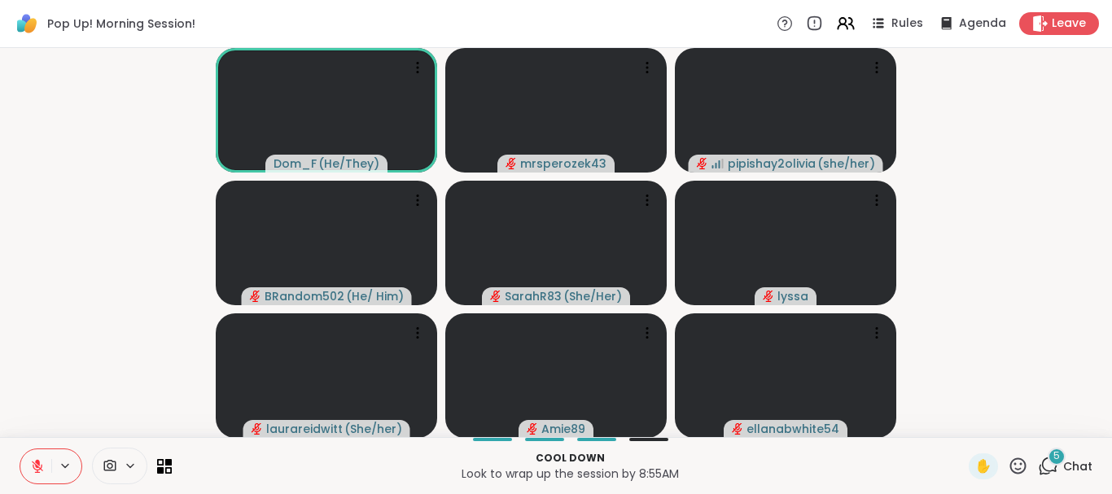
click at [1018, 462] on icon at bounding box center [1018, 466] width 20 height 20
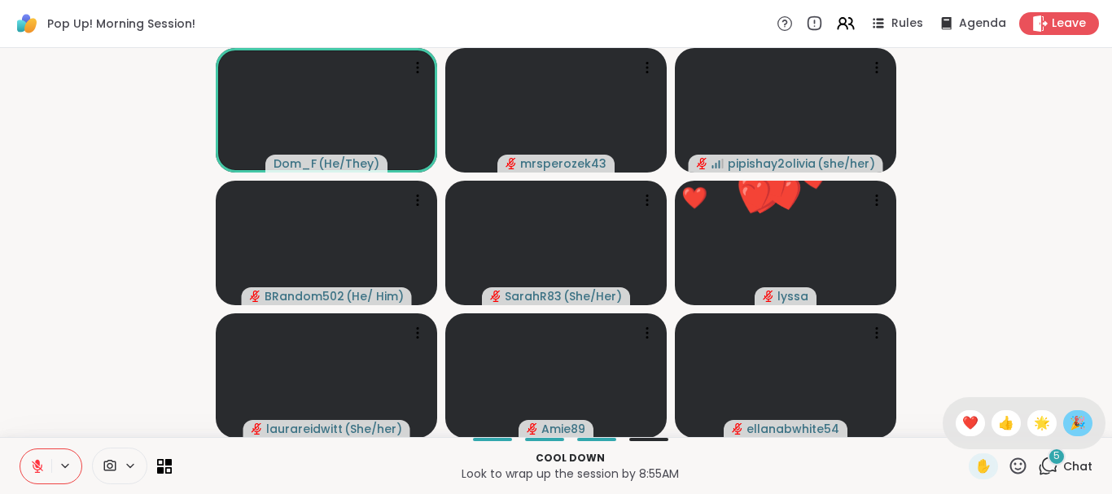
click at [1068, 418] on div "🎉" at bounding box center [1077, 423] width 29 height 26
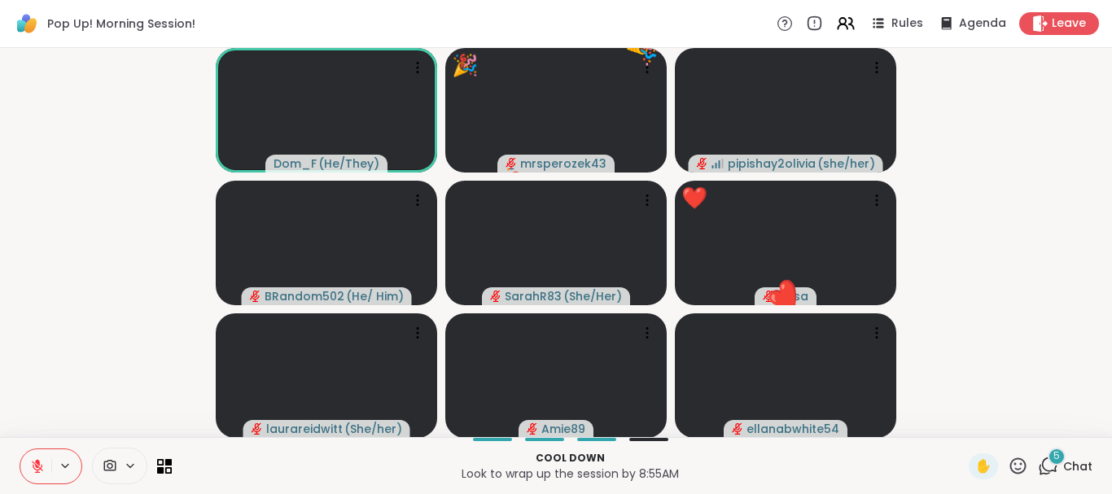
click at [1017, 462] on icon at bounding box center [1018, 466] width 20 height 20
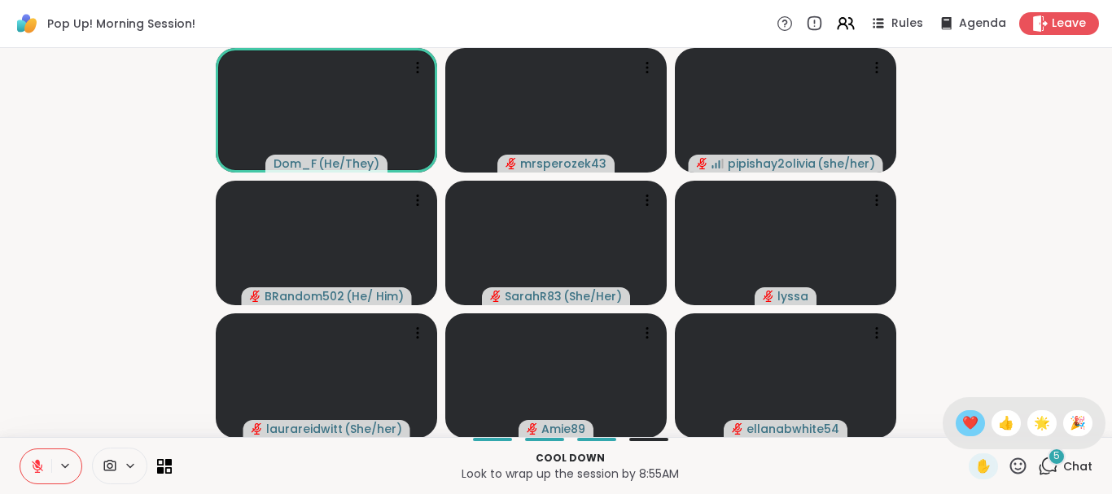
click at [967, 425] on span "❤️" at bounding box center [970, 424] width 16 height 20
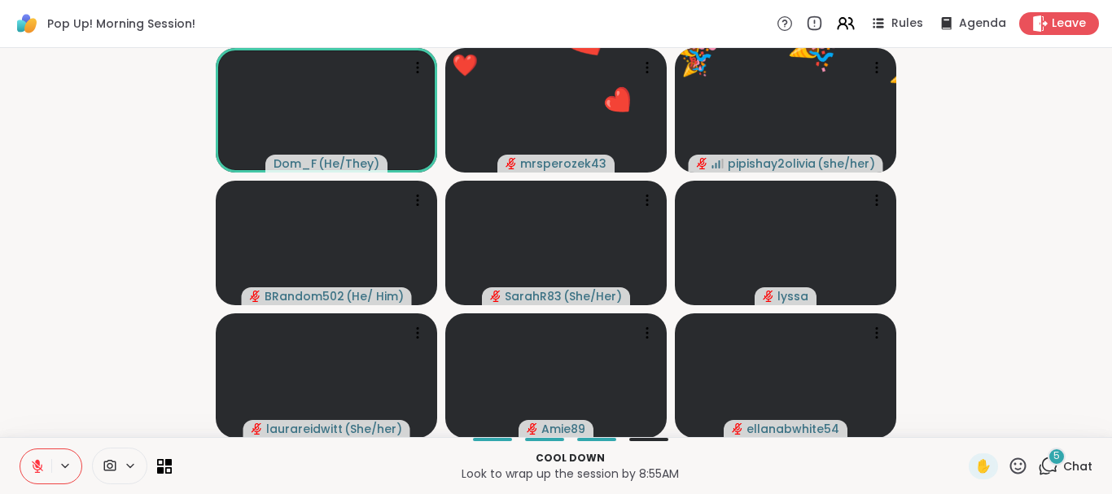
click at [1015, 462] on icon at bounding box center [1018, 466] width 20 height 20
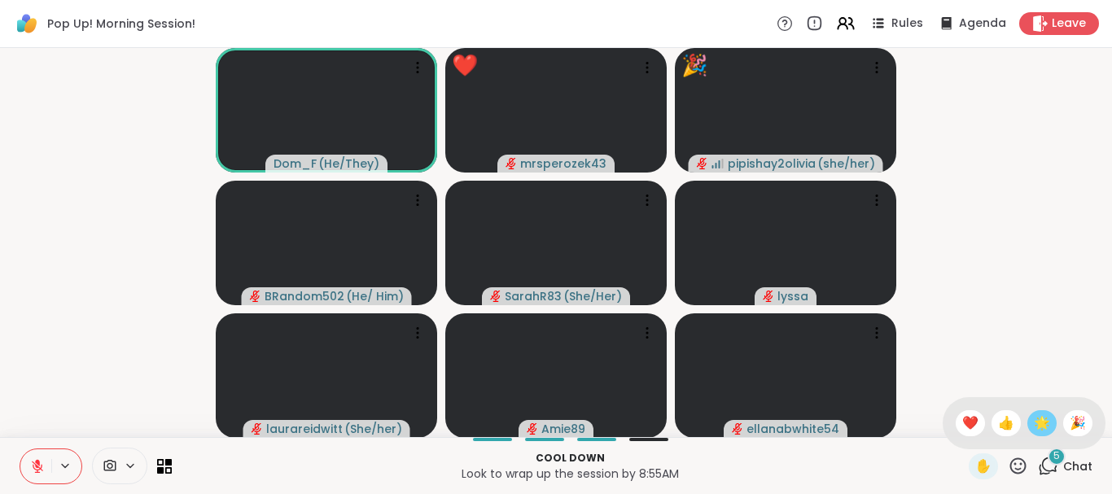
click at [1041, 417] on span "🌟" at bounding box center [1042, 424] width 16 height 20
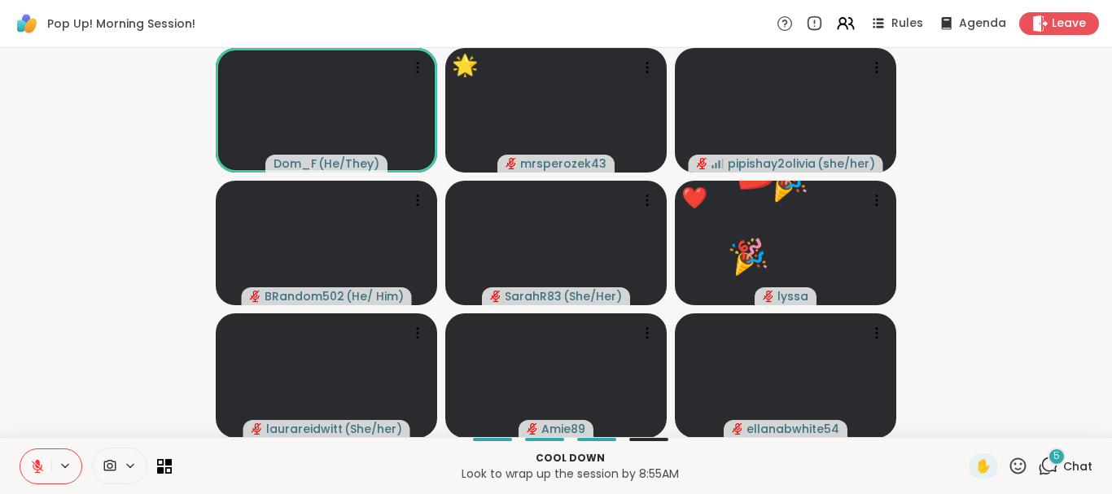
click at [1017, 462] on icon at bounding box center [1018, 466] width 20 height 20
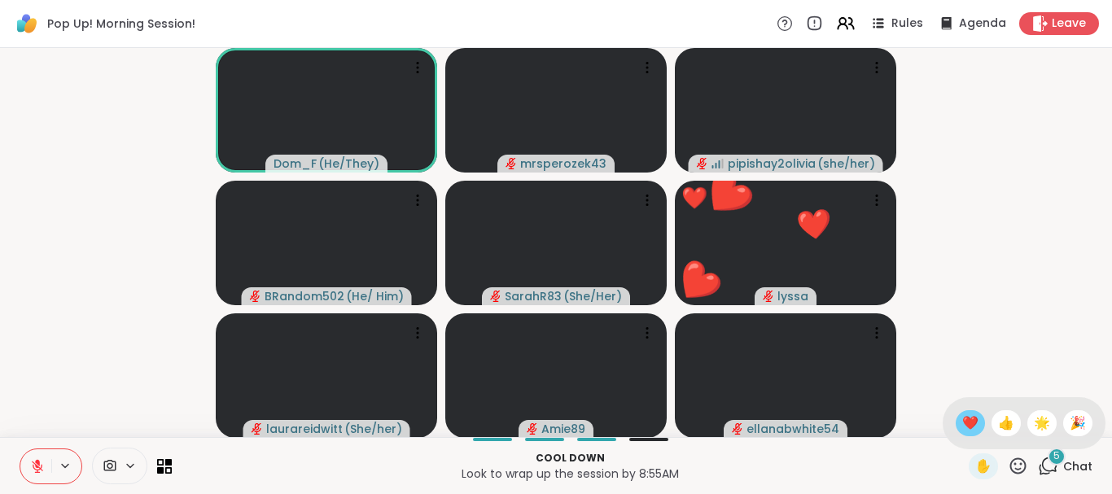
click at [964, 424] on span "❤️" at bounding box center [970, 424] width 16 height 20
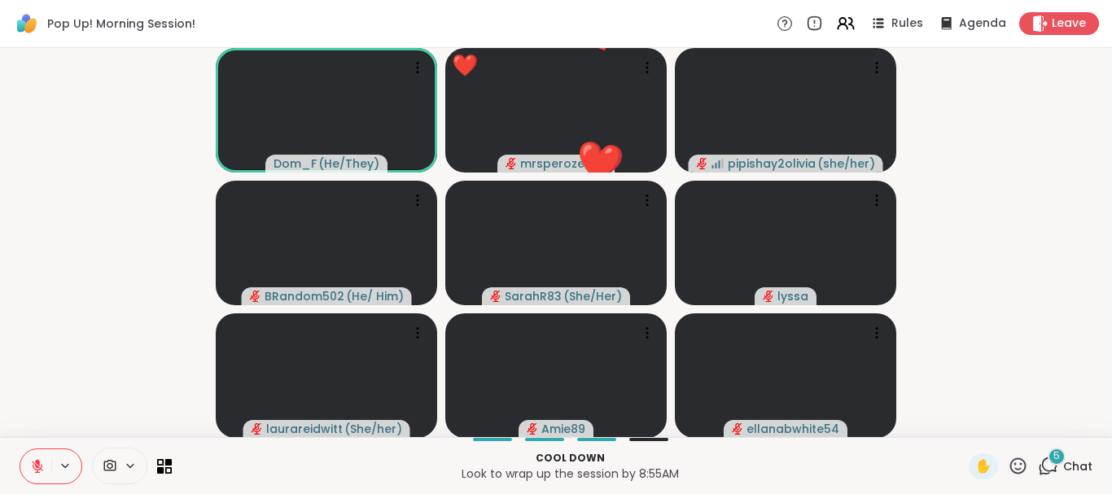
click at [1012, 463] on icon at bounding box center [1018, 466] width 16 height 16
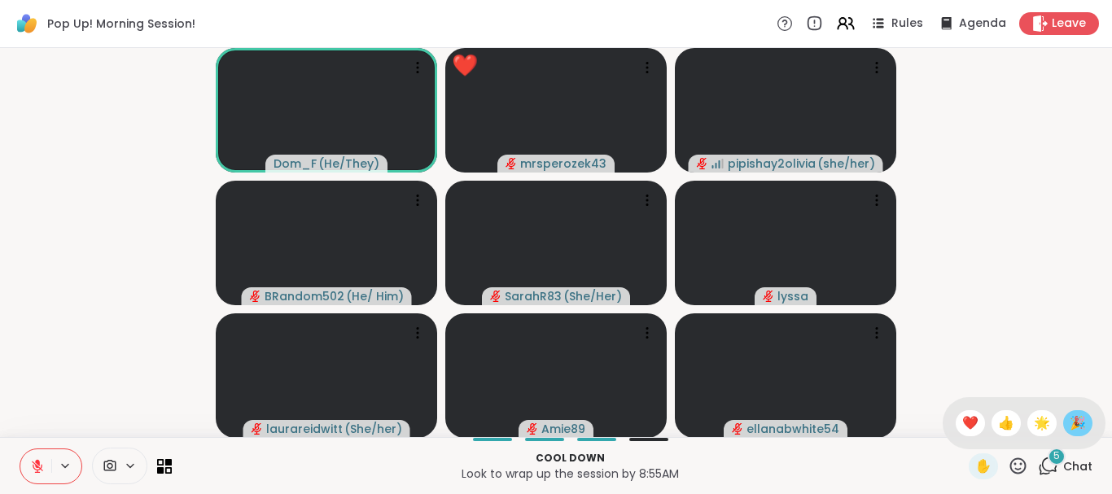
click at [1074, 419] on span "🎉" at bounding box center [1078, 424] width 16 height 20
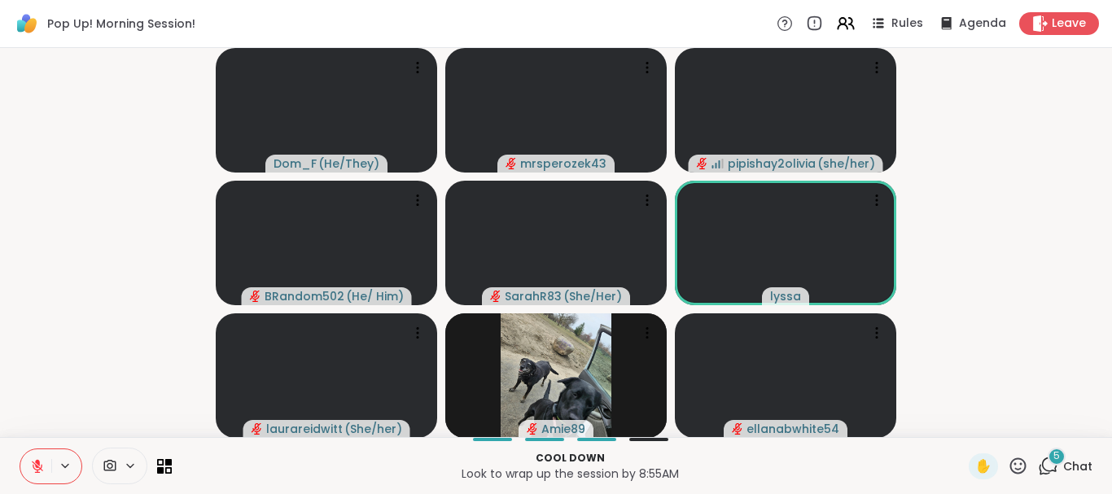
click at [1014, 463] on icon at bounding box center [1018, 466] width 20 height 20
click at [965, 420] on span "❤️" at bounding box center [970, 424] width 16 height 20
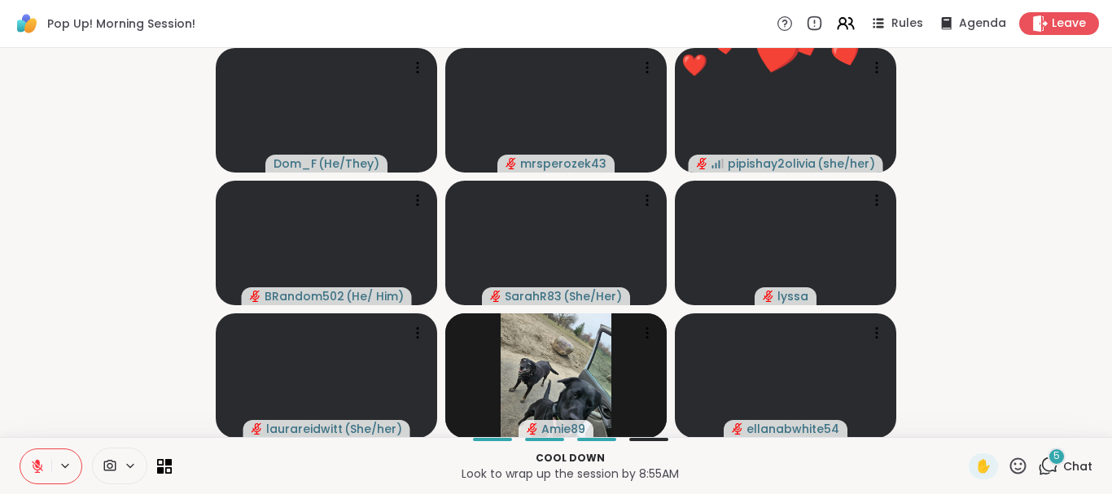
click at [1019, 459] on icon at bounding box center [1018, 466] width 16 height 16
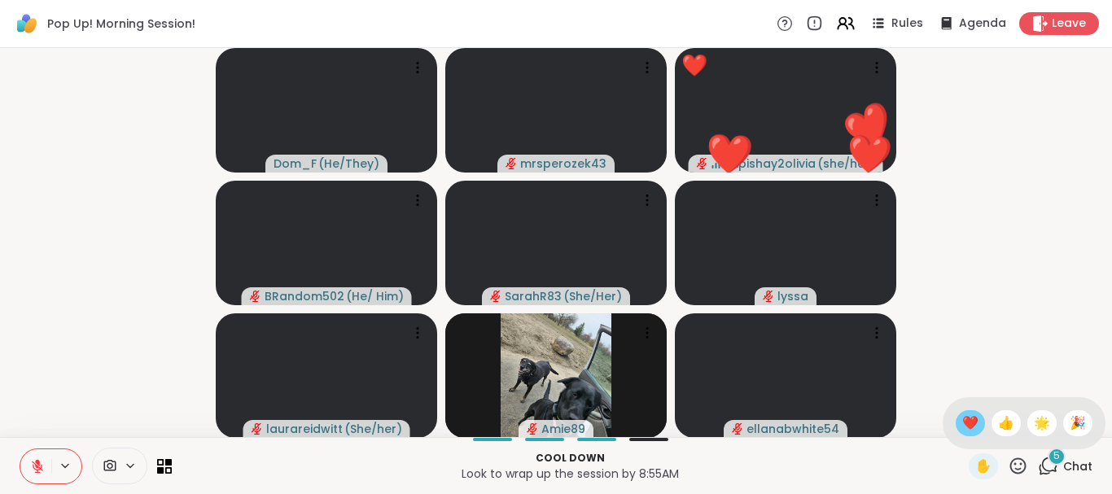
click at [969, 425] on span "❤️" at bounding box center [970, 424] width 16 height 20
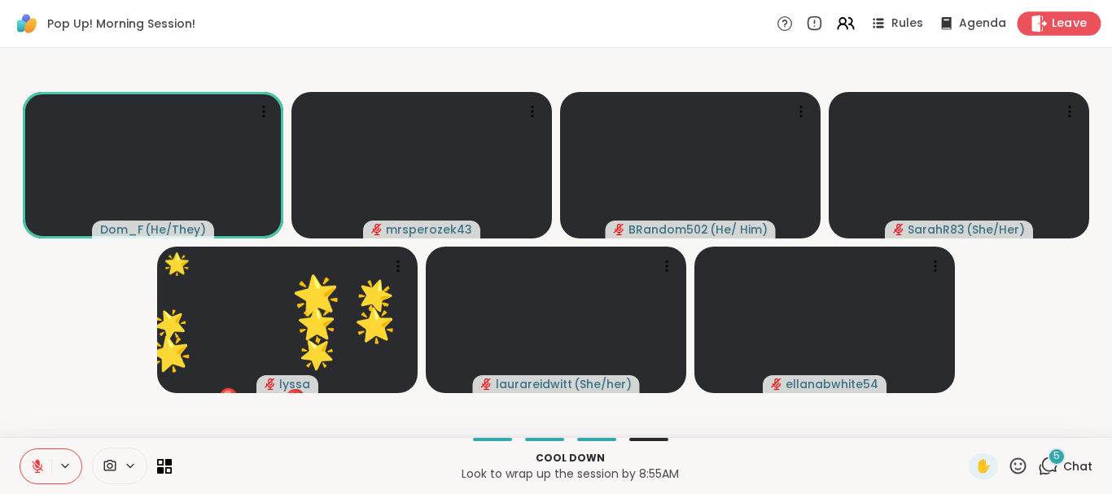
click at [1059, 19] on span "Leave" at bounding box center [1070, 23] width 36 height 17
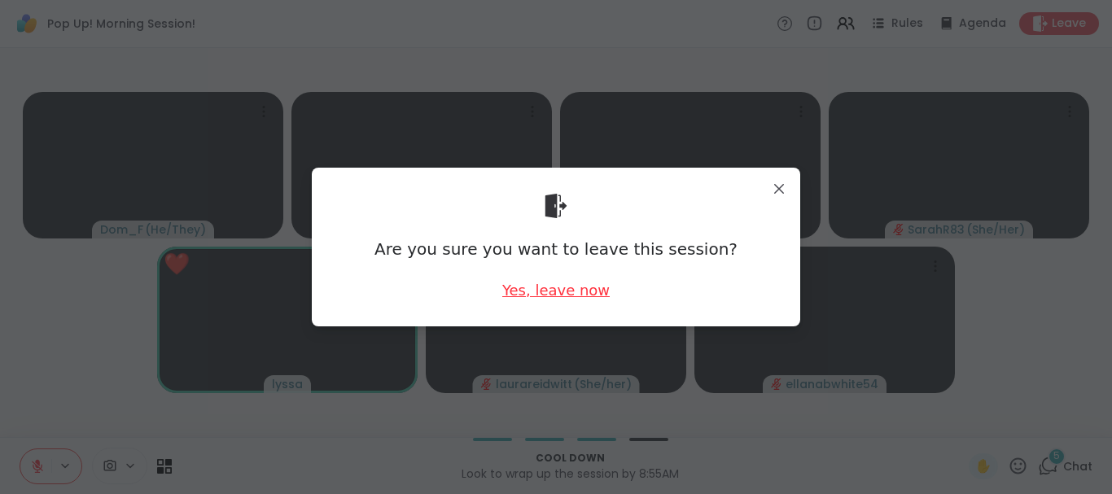
click at [580, 290] on div "Yes, leave now" at bounding box center [555, 290] width 107 height 20
